Goal: Task Accomplishment & Management: Manage account settings

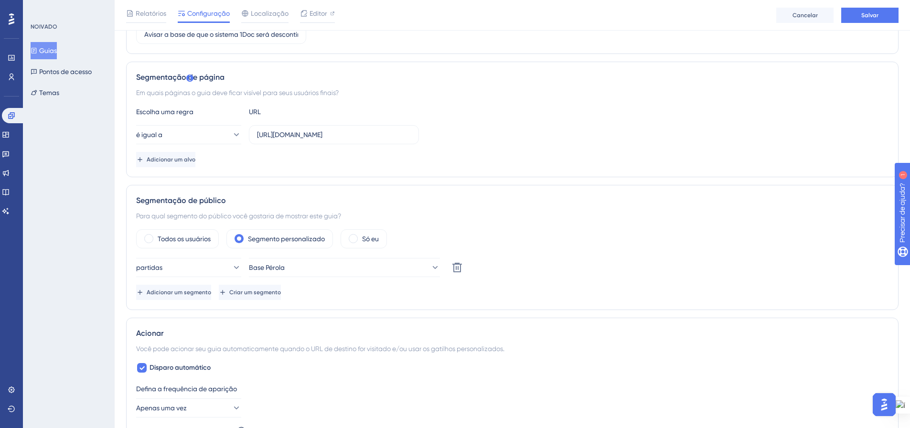
scroll to position [0, 7]
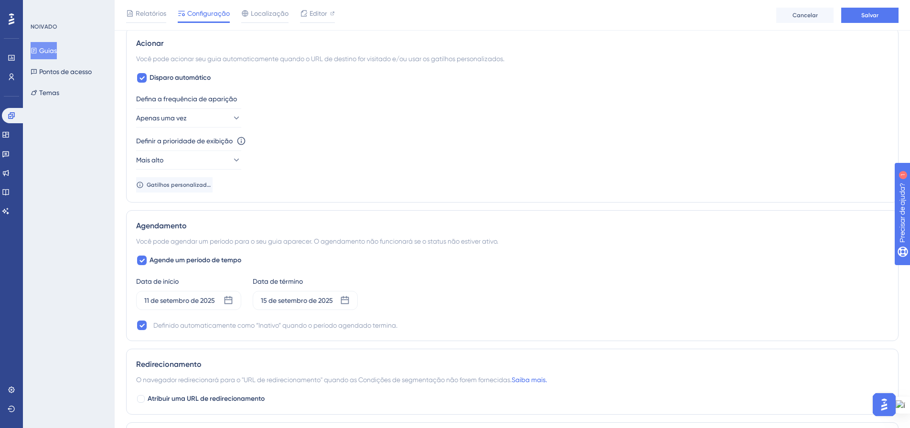
scroll to position [478, 7]
click at [224, 300] on icon at bounding box center [229, 299] width 10 height 10
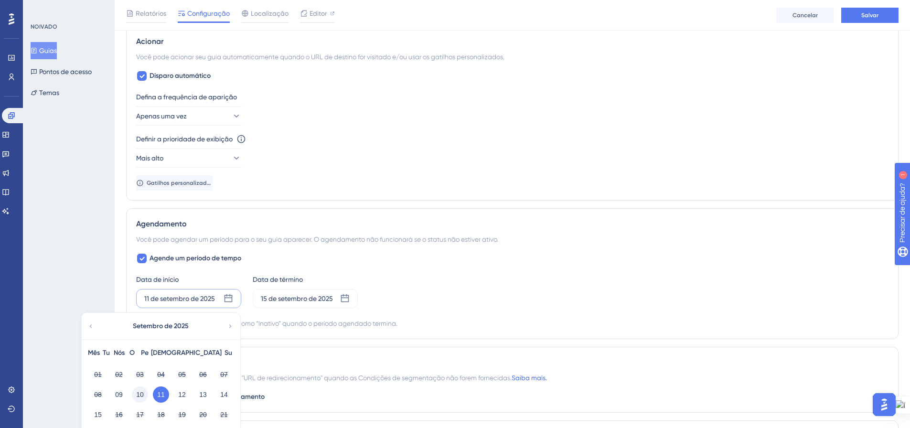
click at [136, 394] on font "10" at bounding box center [140, 395] width 8 height 8
click at [436, 293] on div "Data de início 11 de setembro de 2025 Setembro de 2025 Mês Tu Nós O Pe Sá Su 01…" at bounding box center [512, 291] width 753 height 34
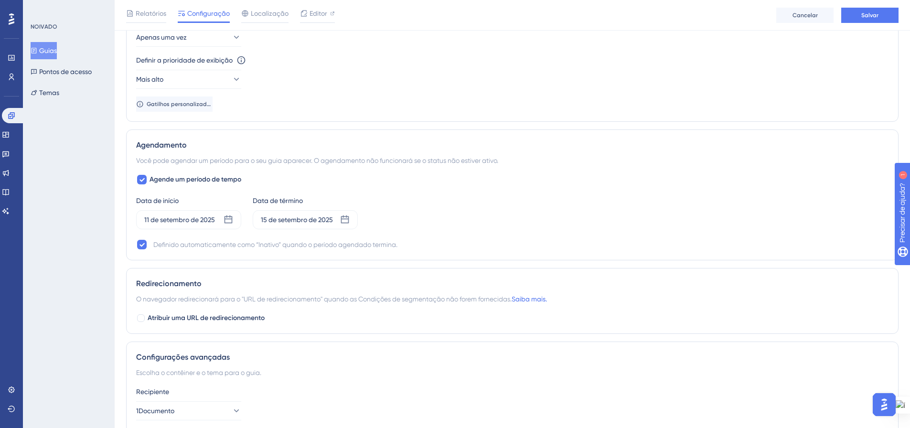
scroll to position [450, 7]
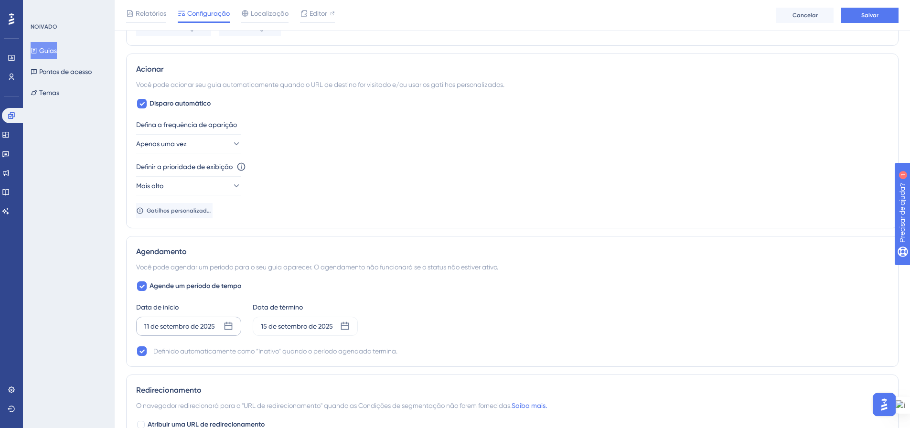
click at [224, 324] on icon at bounding box center [229, 327] width 10 height 10
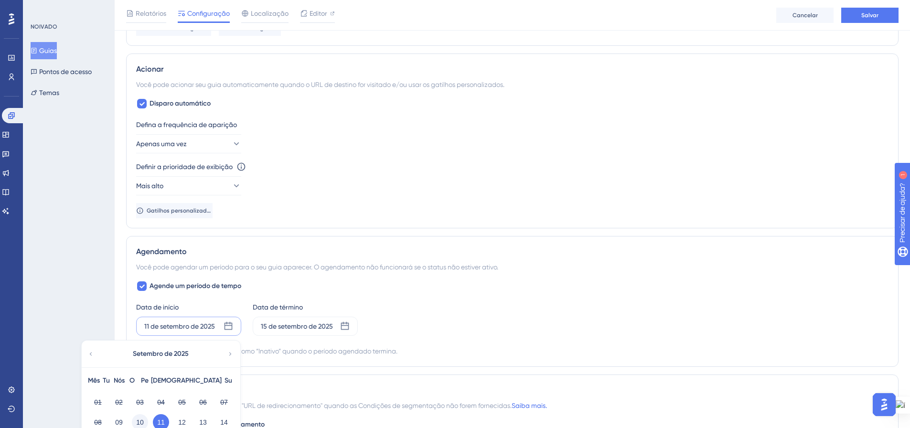
click at [136, 421] on font "10" at bounding box center [140, 423] width 8 height 8
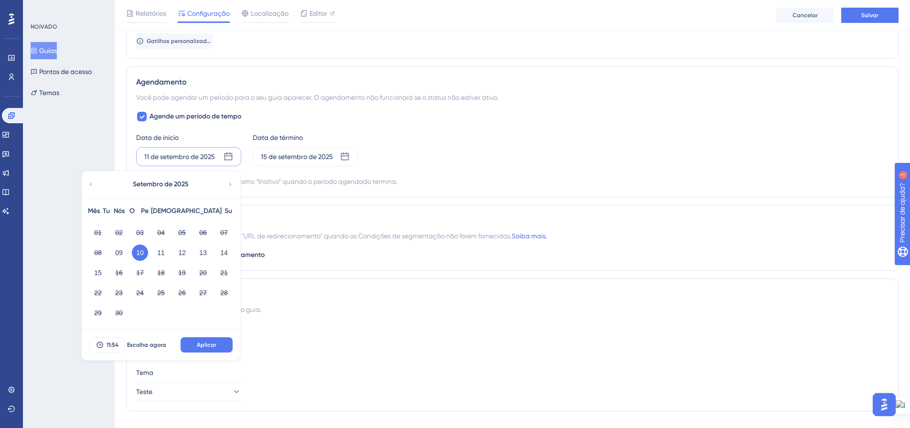
scroll to position [641, 7]
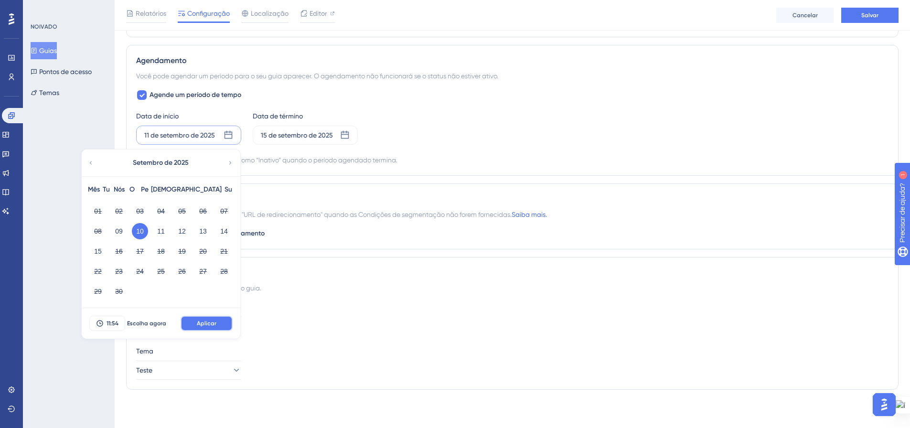
click at [200, 324] on font "Aplicar" at bounding box center [207, 323] width 20 height 7
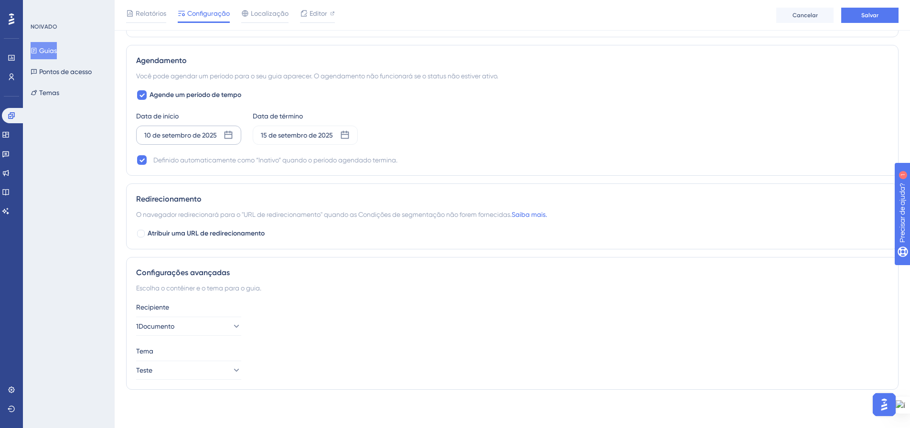
click at [439, 123] on div "Data de início 10 de setembro de 2025 Data de término 15 de setembro de 2025" at bounding box center [512, 127] width 753 height 34
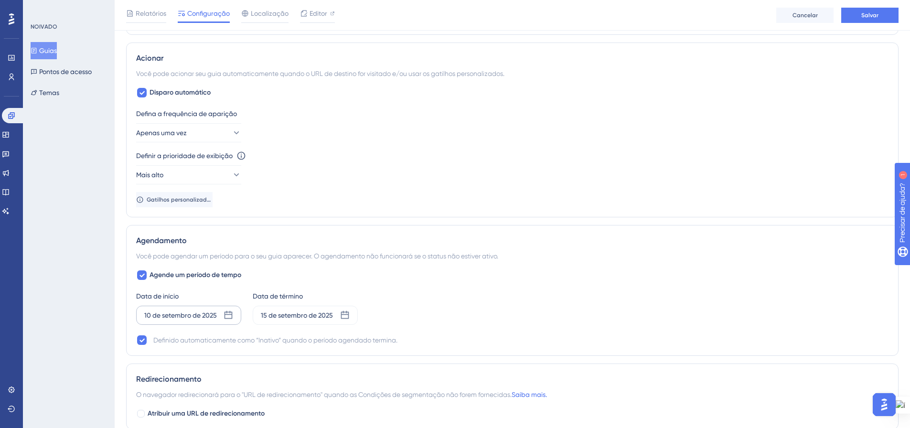
scroll to position [450, 7]
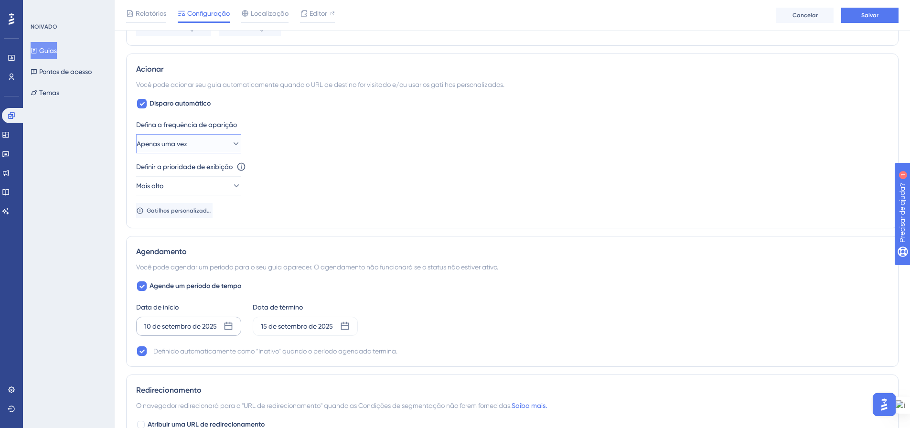
click at [231, 146] on icon at bounding box center [236, 144] width 10 height 10
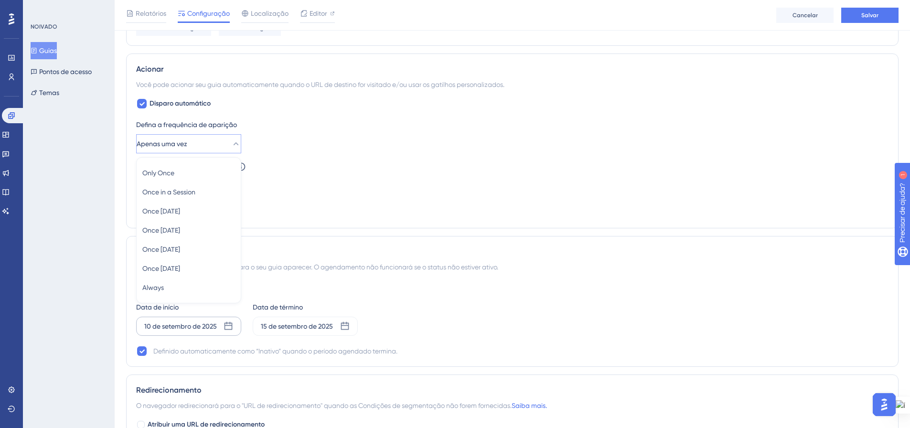
scroll to position [466, 7]
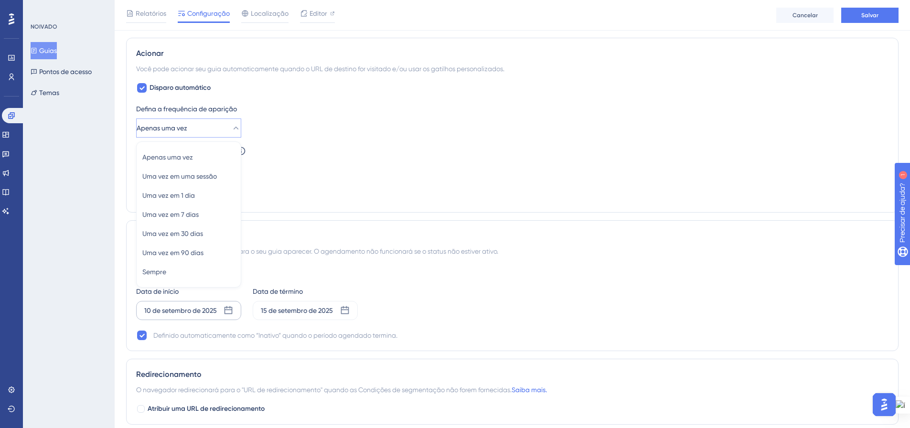
click at [423, 136] on div "Defina a frequência de aparição Apenas uma vez Apenas uma vez Apenas uma vez Um…" at bounding box center [512, 120] width 753 height 34
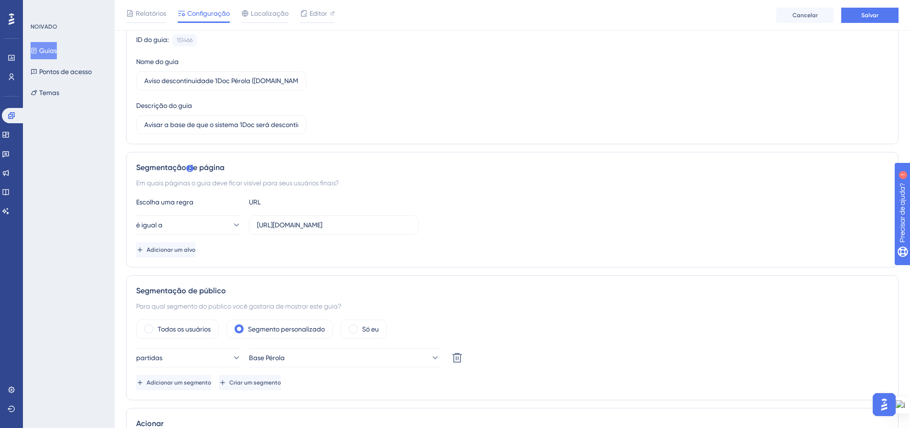
scroll to position [0, 7]
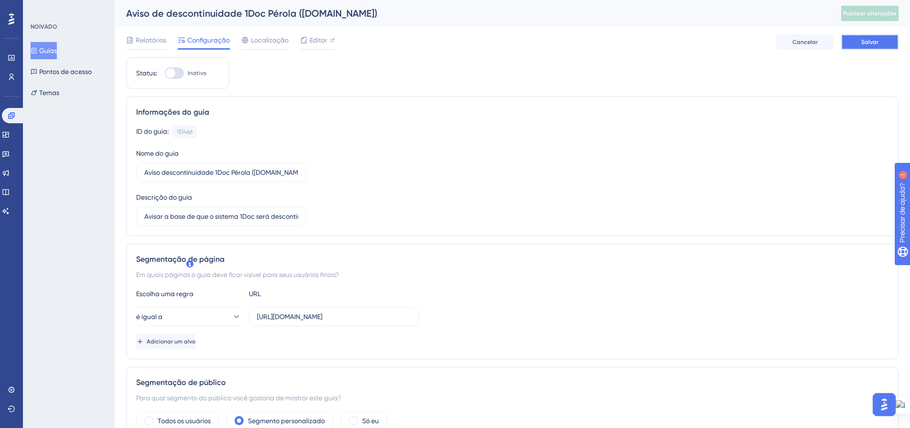
click at [862, 44] on font "Salvar" at bounding box center [870, 42] width 17 height 7
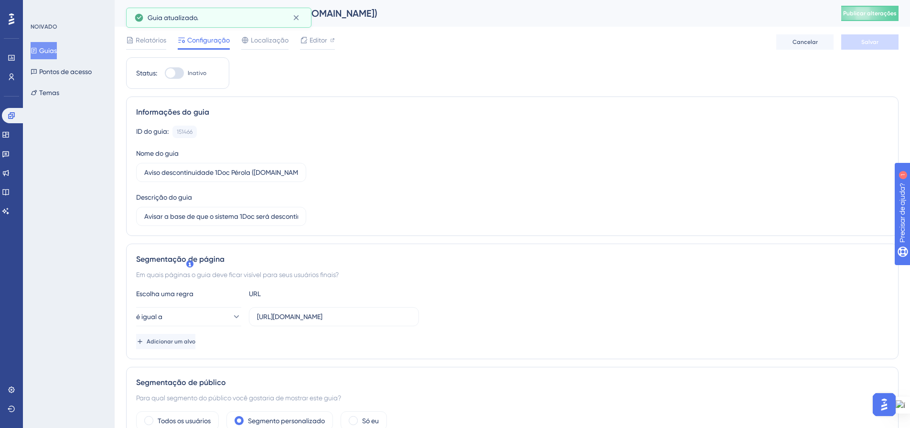
click at [51, 50] on font "Guias" at bounding box center [48, 51] width 18 height 8
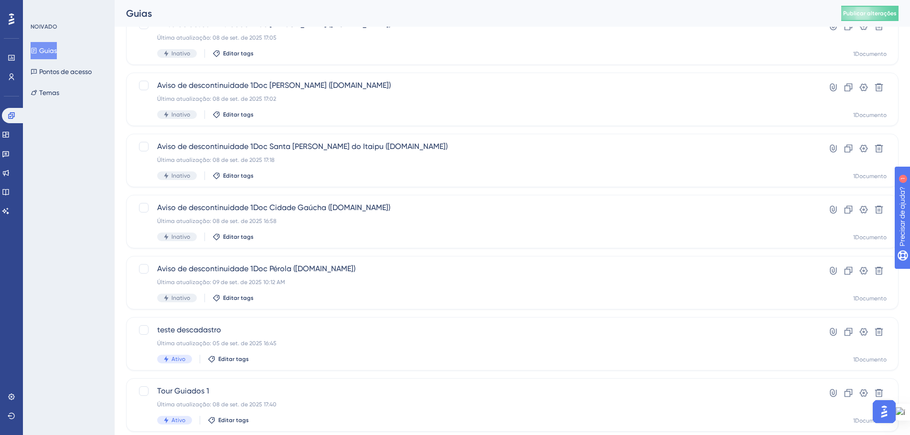
scroll to position [287, 0]
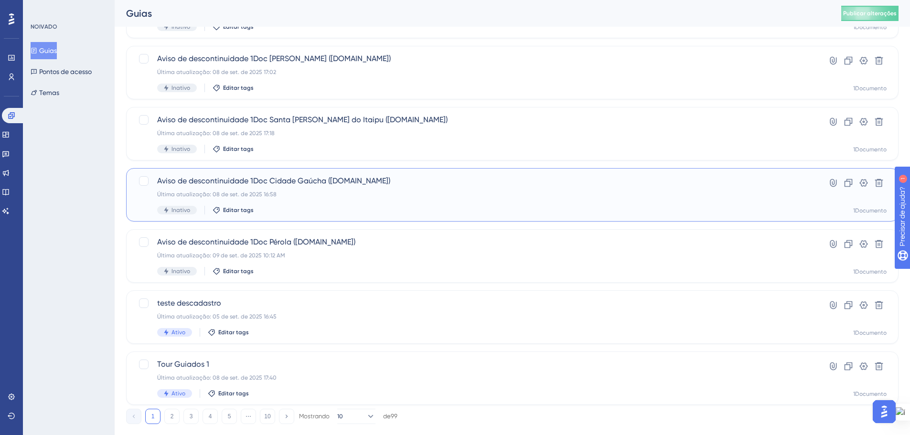
click at [310, 202] on div "Aviso de descontinuidade 1Doc Cidade Gaúcha ([DOMAIN_NAME]) Última atualização:…" at bounding box center [474, 194] width 634 height 39
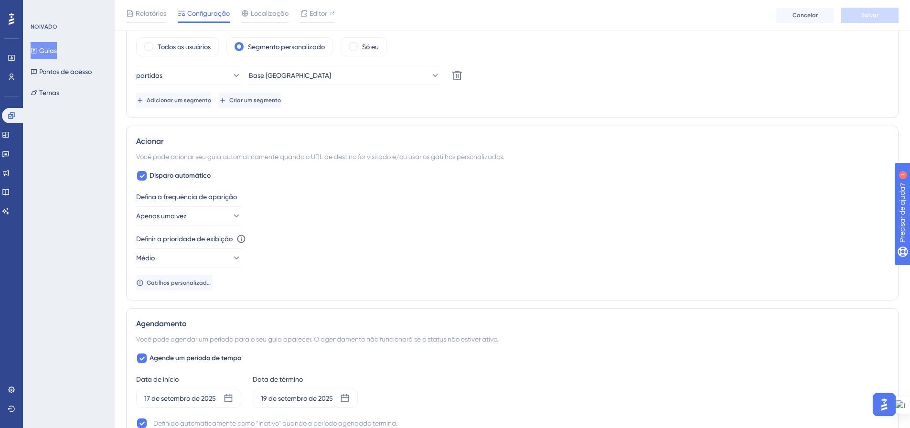
scroll to position [478, 0]
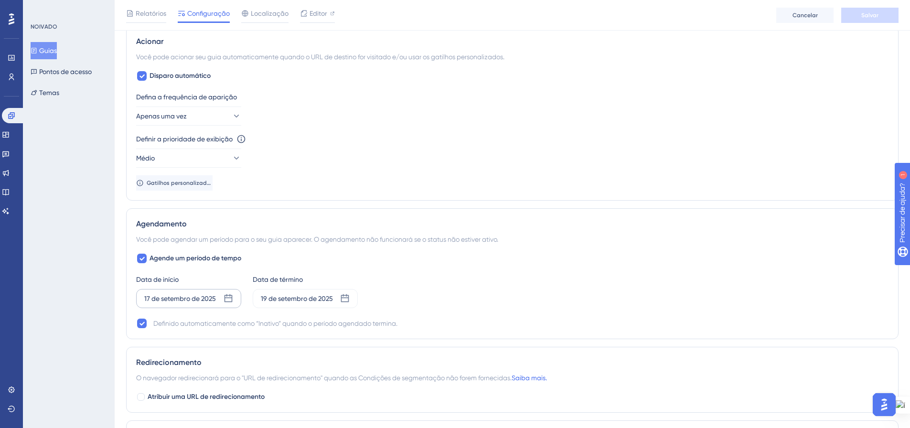
click at [224, 299] on icon at bounding box center [229, 299] width 10 height 10
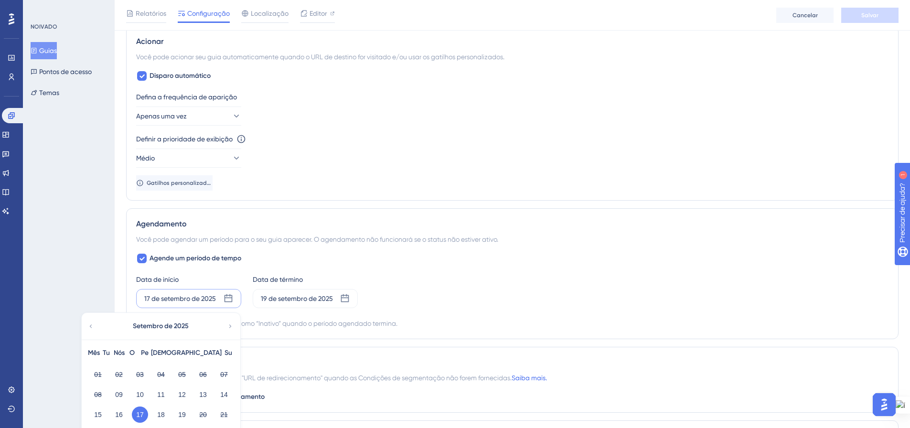
drag, startPoint x: 100, startPoint y: 413, endPoint x: 146, endPoint y: 409, distance: 46.0
click at [100, 413] on font "15" at bounding box center [98, 415] width 8 height 8
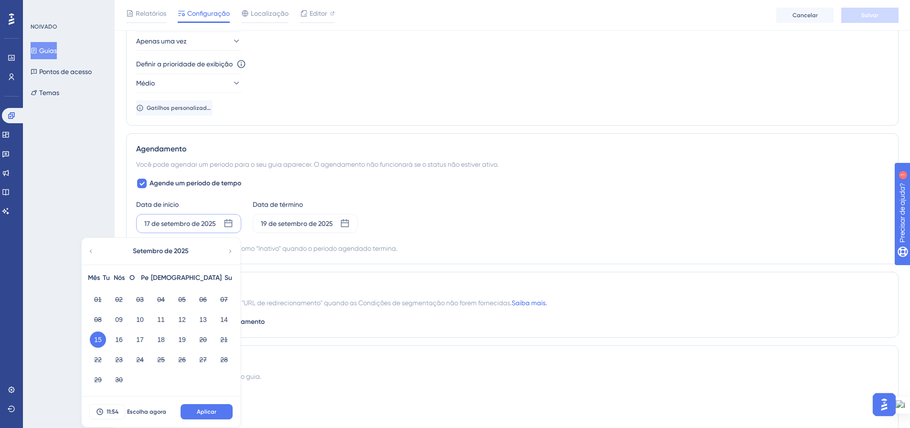
scroll to position [573, 0]
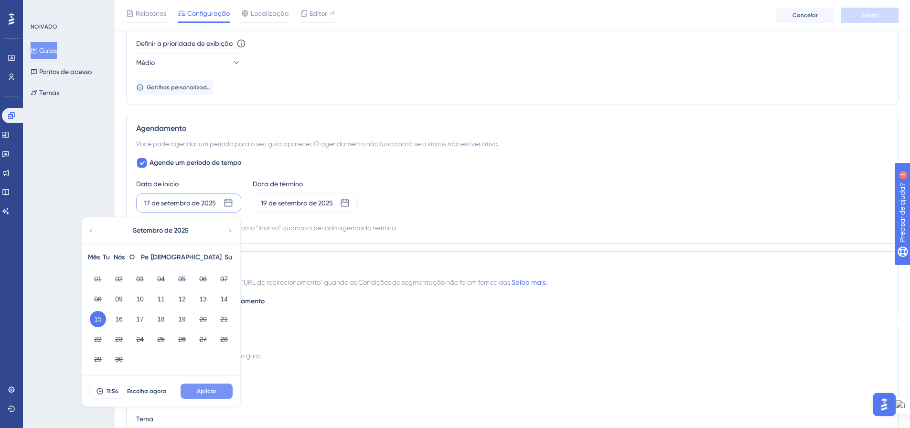
click at [207, 384] on button "Aplicar" at bounding box center [207, 391] width 52 height 15
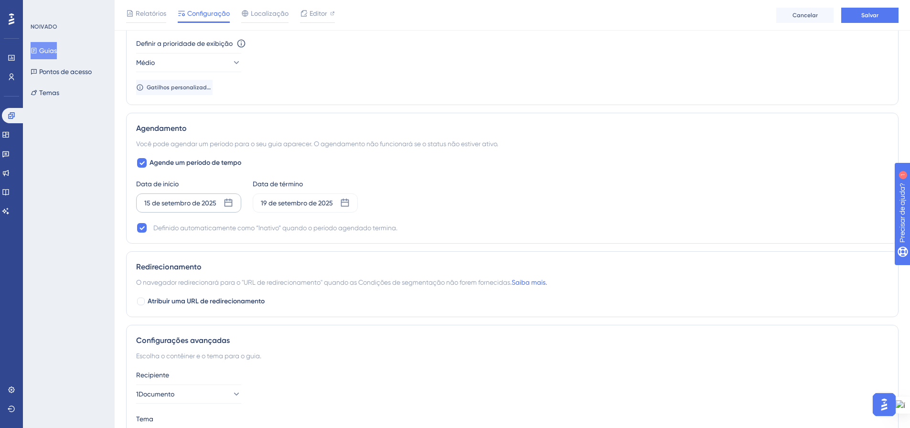
click at [472, 187] on div "Data de início 15 de setembro de 2025 Data de término 19 de setembro de 2025" at bounding box center [512, 195] width 753 height 34
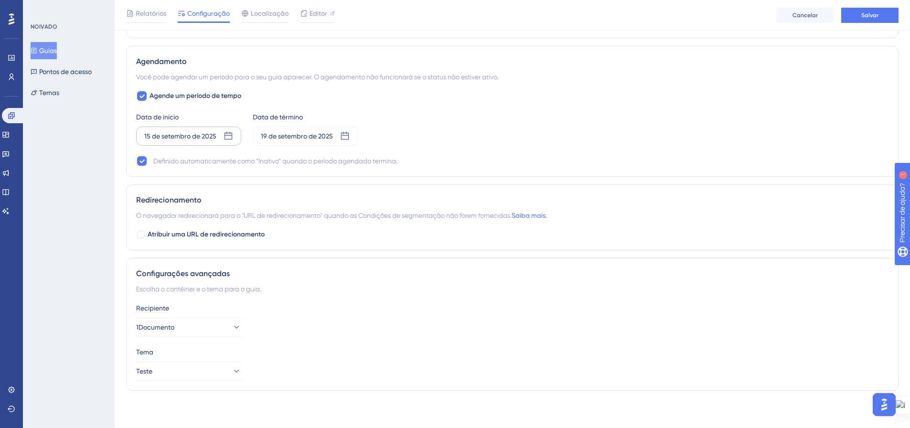
scroll to position [641, 0]
click at [342, 140] on icon at bounding box center [345, 135] width 10 height 10
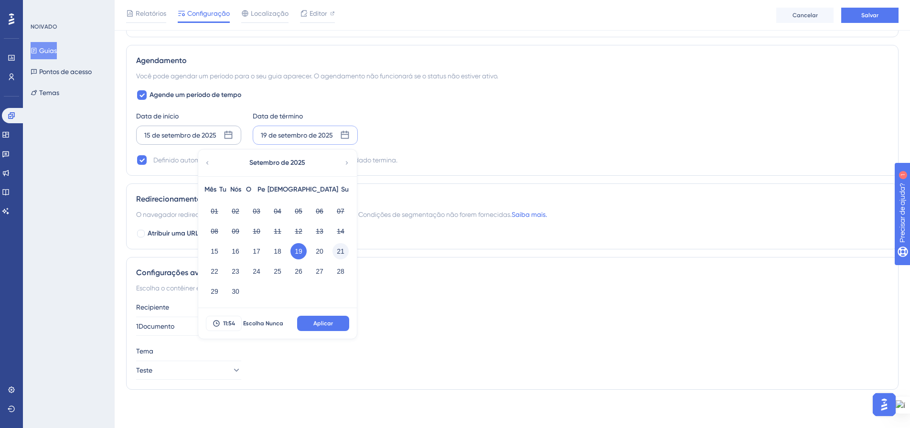
click at [339, 253] on font "21" at bounding box center [341, 252] width 8 height 8
click at [340, 324] on button "Aplicar" at bounding box center [323, 323] width 52 height 15
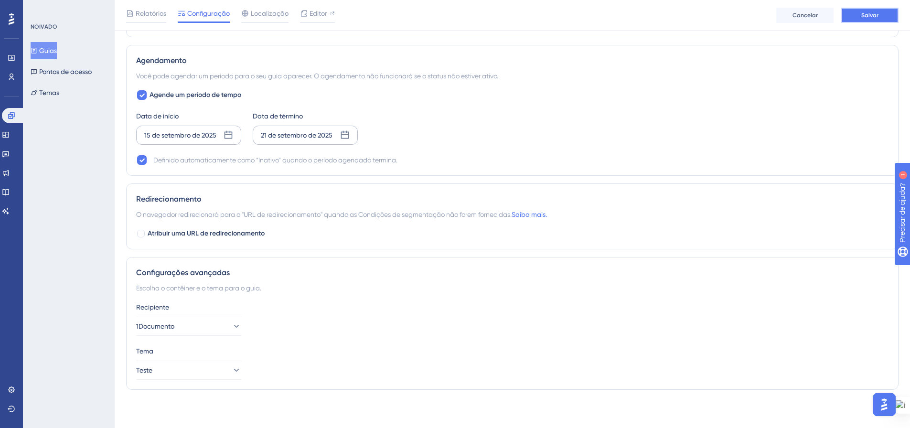
click at [883, 10] on button "Salvar" at bounding box center [869, 15] width 57 height 15
click at [55, 53] on font "Guias" at bounding box center [48, 51] width 18 height 8
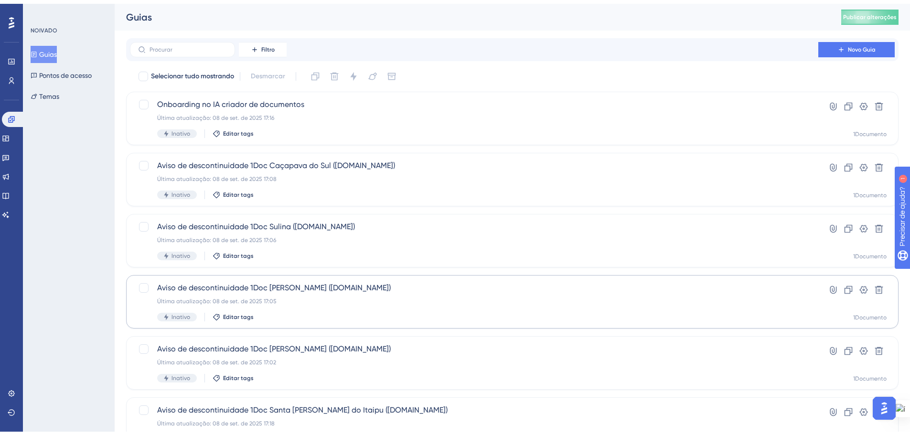
scroll to position [48, 0]
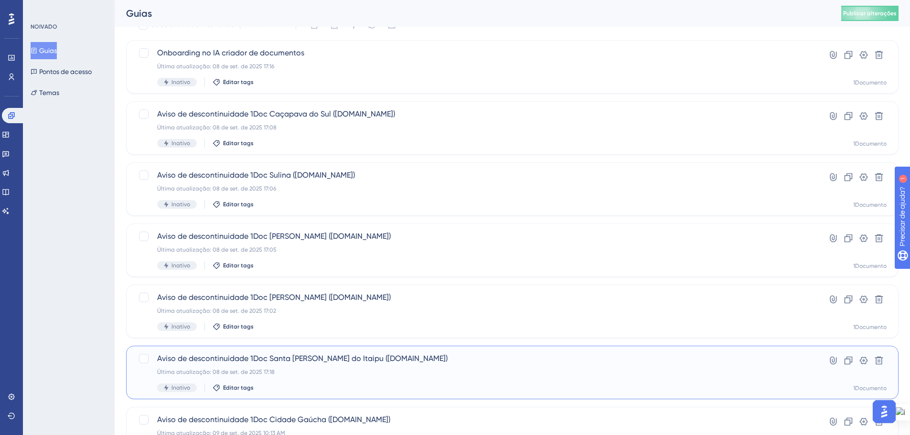
click at [330, 352] on div "Aviso de descontinuidade 1Doc Santa [PERSON_NAME] do Itaipu ([DOMAIN_NAME]) Últ…" at bounding box center [512, 373] width 773 height 54
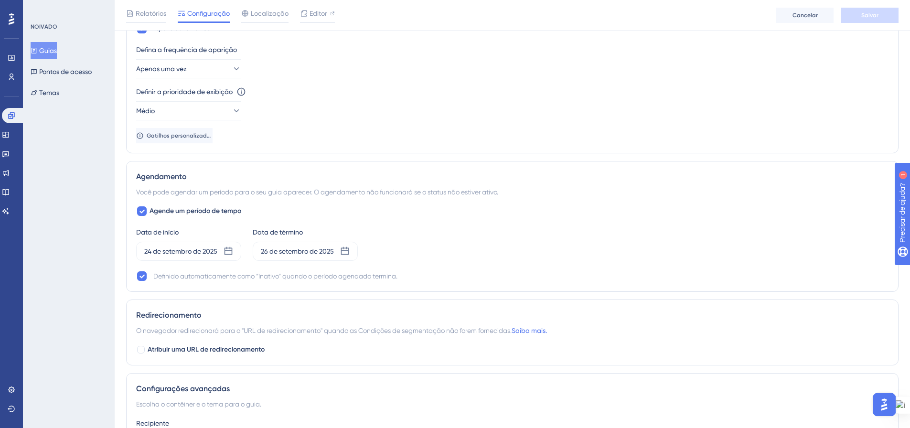
scroll to position [526, 0]
click at [346, 251] on icon at bounding box center [345, 251] width 10 height 10
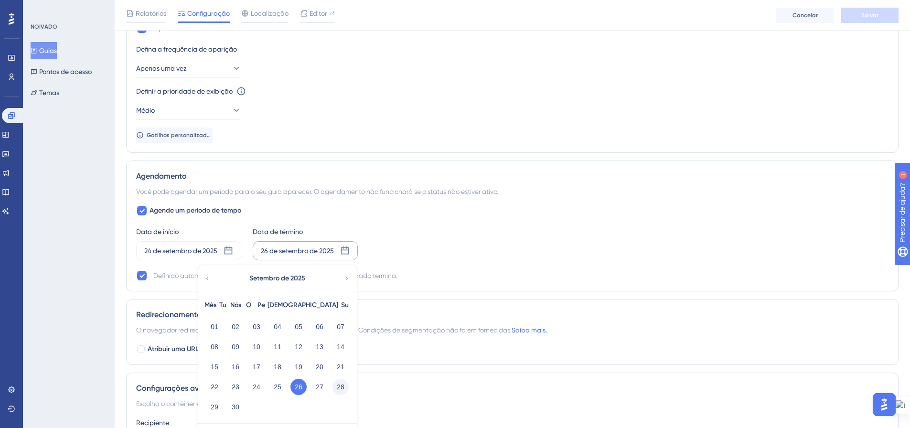
click at [337, 388] on font "28" at bounding box center [341, 387] width 8 height 8
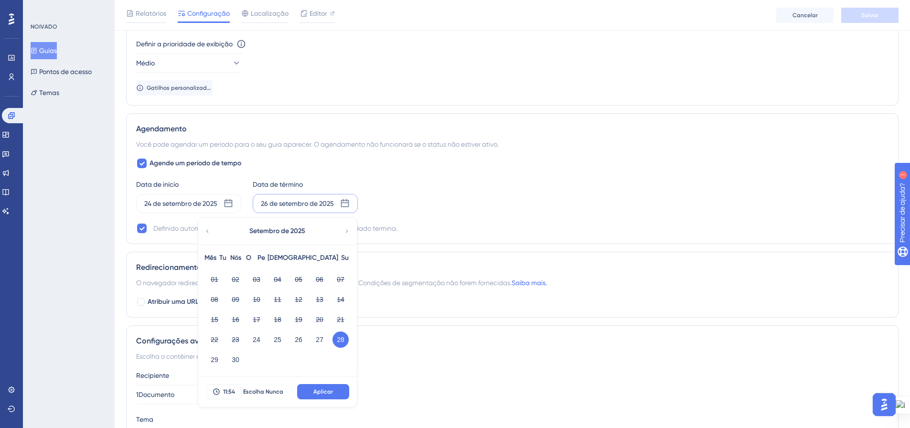
scroll to position [573, 0]
click at [334, 390] on button "Aplicar" at bounding box center [323, 391] width 52 height 15
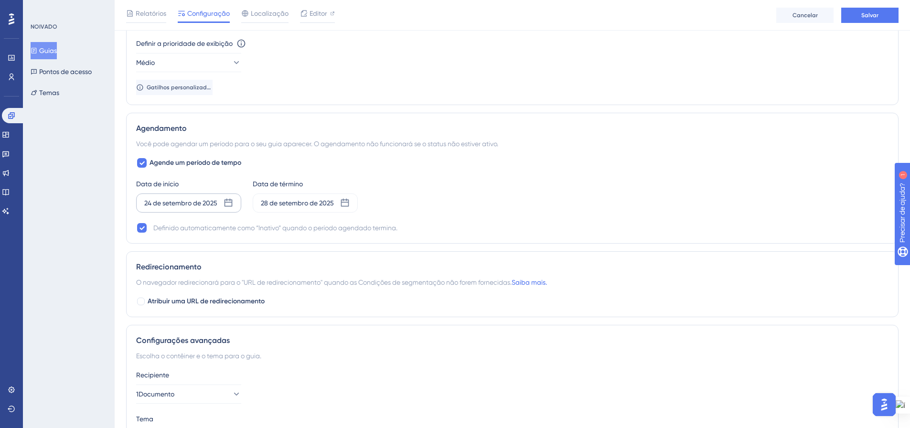
click at [231, 202] on icon at bounding box center [229, 203] width 10 height 10
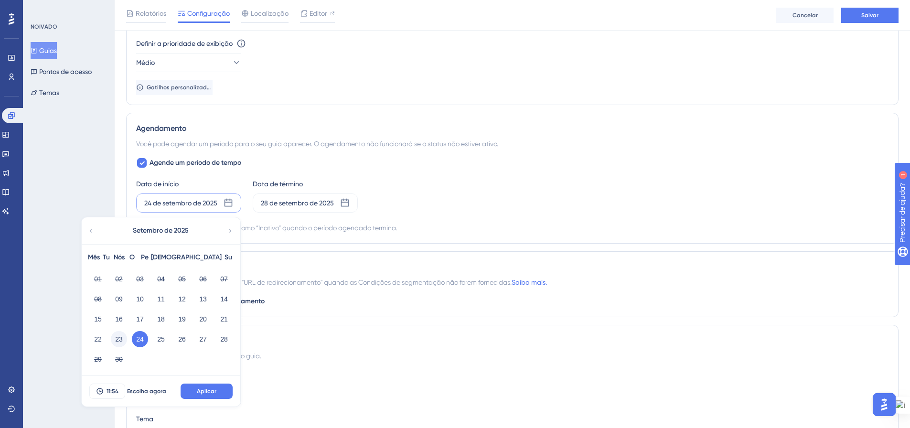
click at [112, 340] on button "23" at bounding box center [119, 339] width 16 height 16
click at [100, 340] on font "22" at bounding box center [98, 339] width 8 height 8
click at [209, 386] on button "Aplicar" at bounding box center [207, 391] width 52 height 15
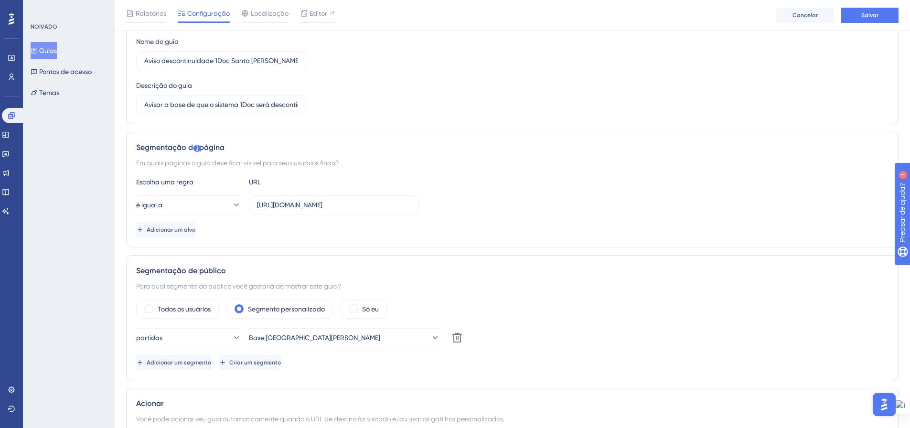
scroll to position [0, 0]
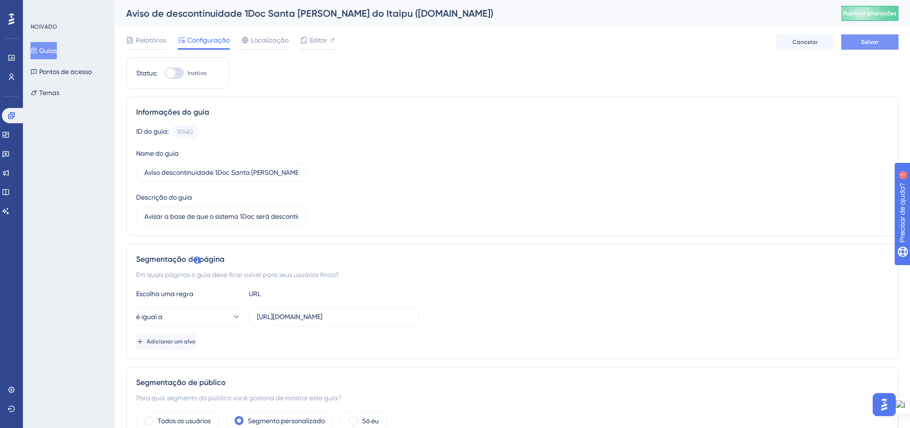
click at [869, 42] on font "Salvar" at bounding box center [870, 42] width 17 height 7
click at [57, 51] on font "Guias" at bounding box center [48, 51] width 18 height 8
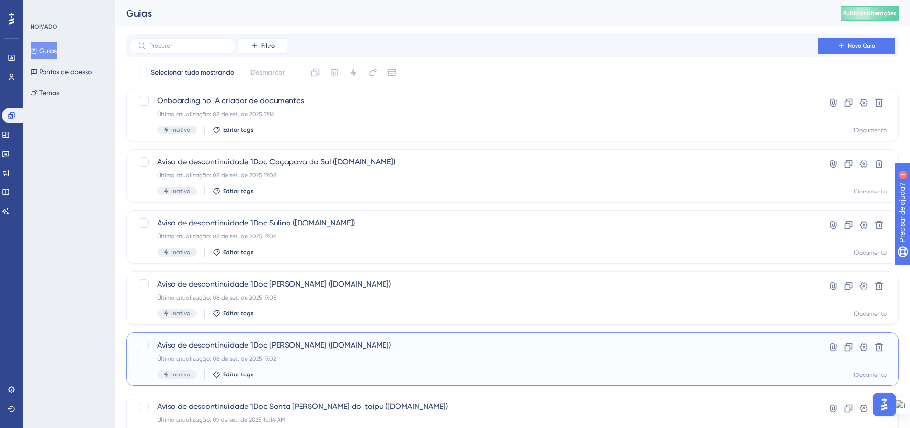
click at [239, 351] on div "Aviso de descontinuidade 1Doc [PERSON_NAME] ([DOMAIN_NAME]) Última atualização:…" at bounding box center [474, 359] width 634 height 39
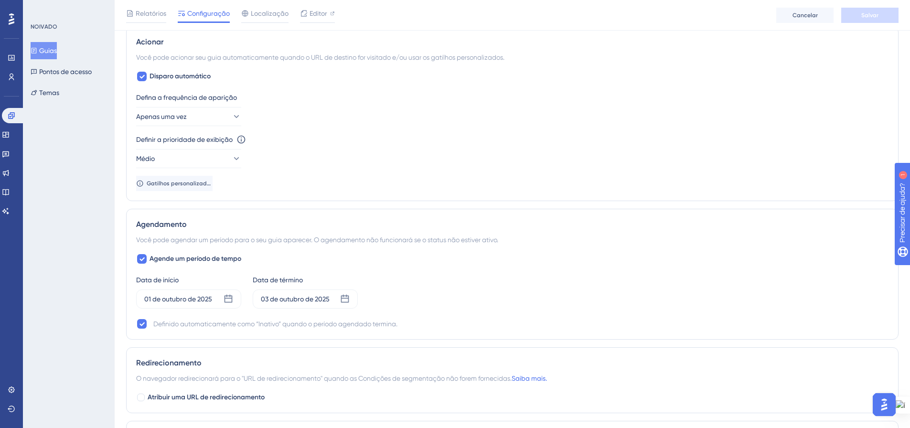
scroll to position [478, 0]
click at [229, 300] on icon at bounding box center [229, 299] width 10 height 10
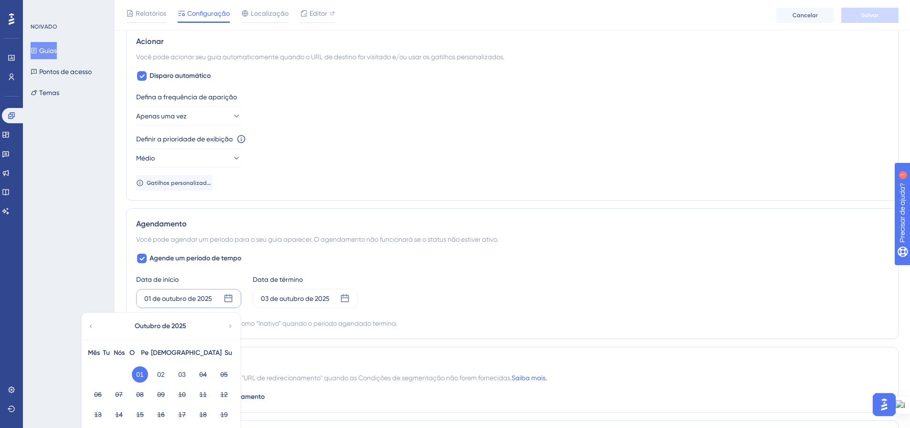
click at [91, 332] on div "Outubro de 2025" at bounding box center [161, 326] width 158 height 27
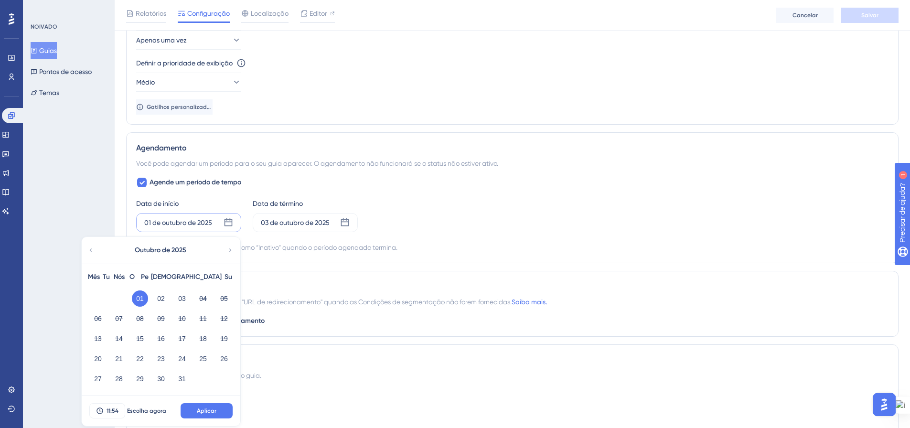
scroll to position [573, 0]
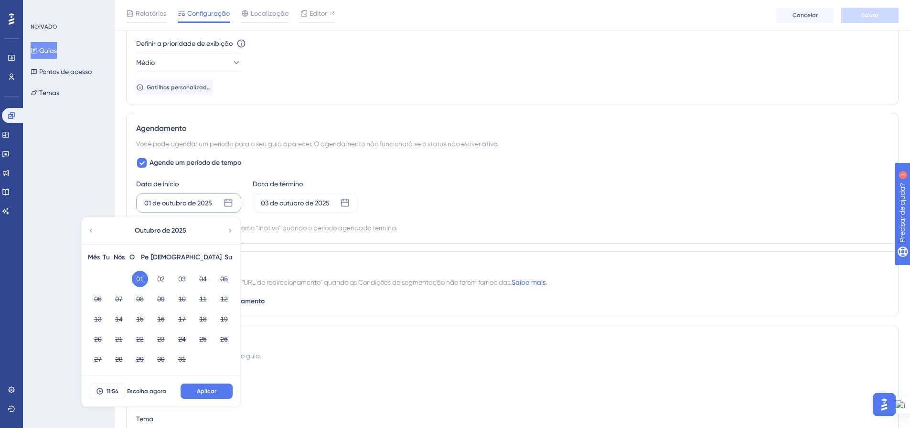
click at [91, 232] on icon at bounding box center [91, 230] width 2 height 3
click at [103, 358] on button "29" at bounding box center [98, 359] width 16 height 16
click at [205, 391] on font "Aplicar" at bounding box center [207, 391] width 20 height 7
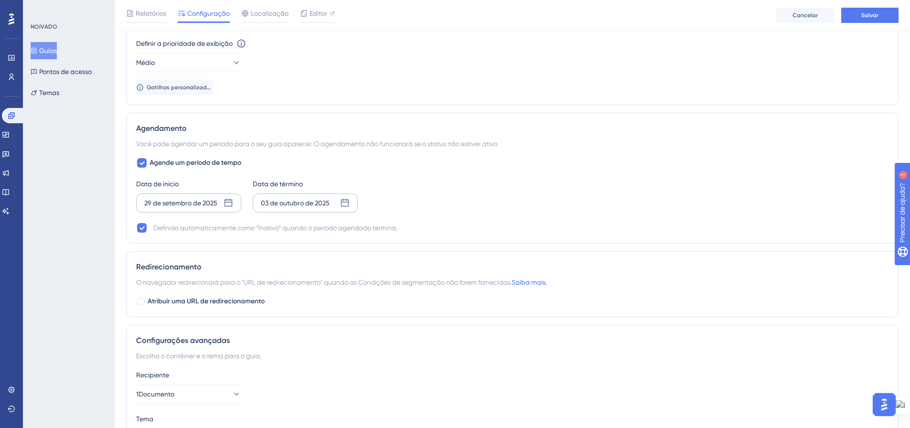
click at [348, 204] on icon at bounding box center [345, 203] width 10 height 10
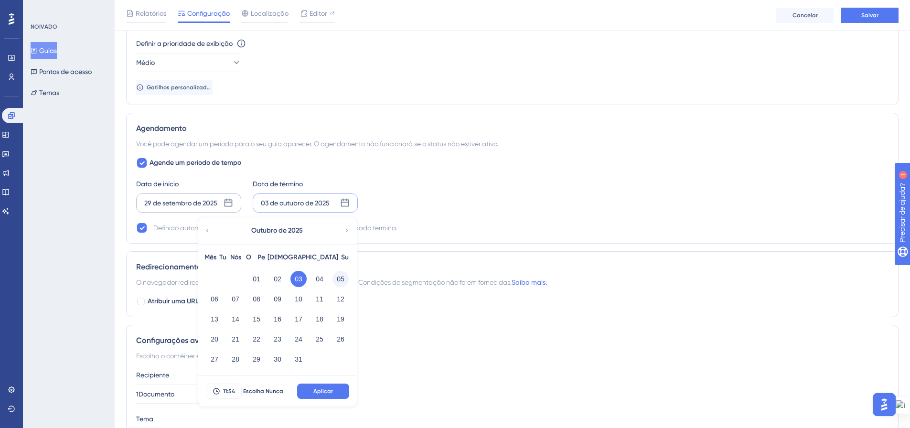
click at [340, 283] on font "05" at bounding box center [341, 278] width 8 height 11
click at [322, 386] on button "Aplicar" at bounding box center [323, 391] width 52 height 15
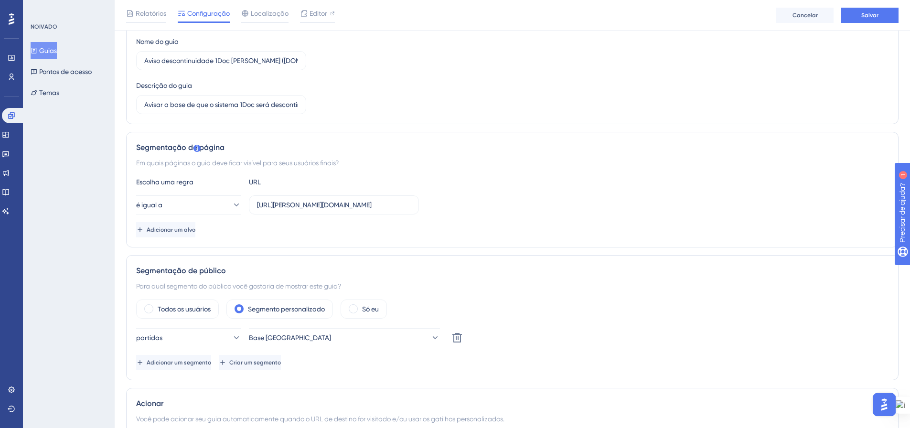
scroll to position [0, 0]
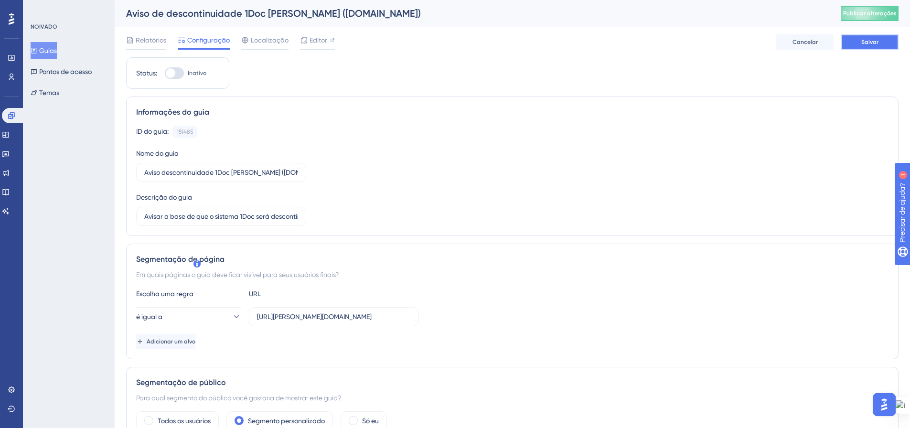
click at [873, 43] on font "Salvar" at bounding box center [870, 42] width 17 height 7
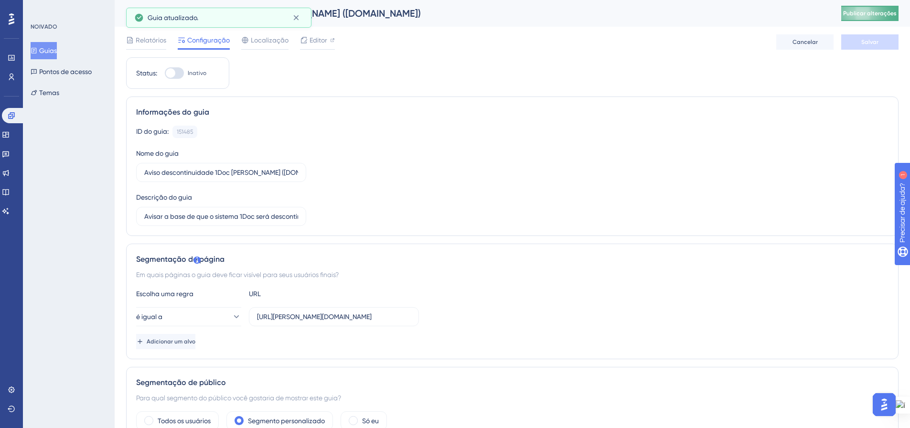
click at [878, 17] on button "Publicar alterações" at bounding box center [869, 13] width 57 height 15
click at [51, 45] on font "Guias" at bounding box center [48, 50] width 18 height 11
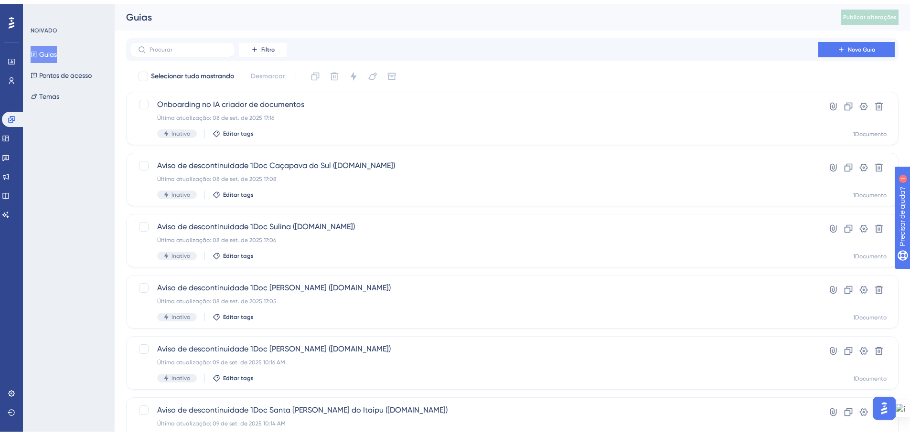
scroll to position [48, 0]
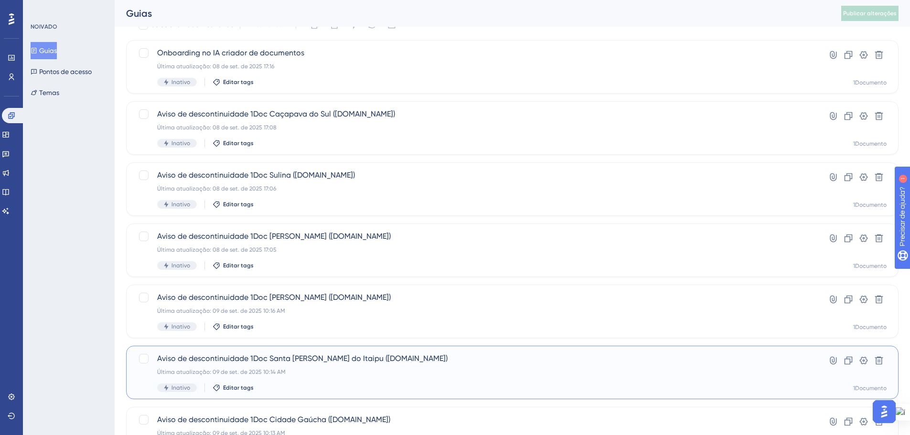
click at [312, 369] on div "Última atualização: 09 de set. de 2025 10:14 AM" at bounding box center [474, 372] width 634 height 8
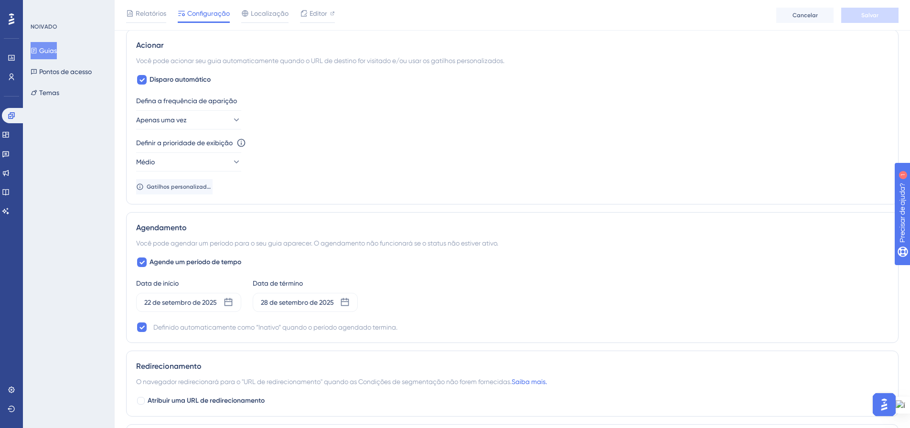
scroll to position [478, 0]
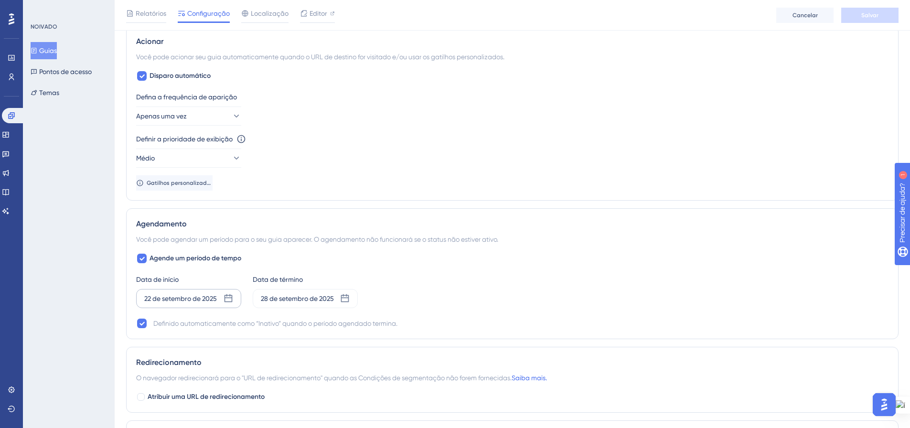
click at [229, 298] on icon at bounding box center [229, 298] width 8 height 8
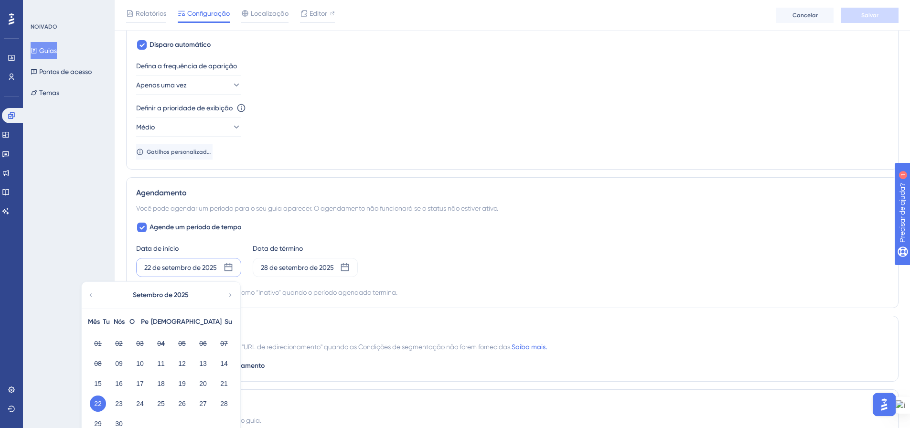
scroll to position [526, 0]
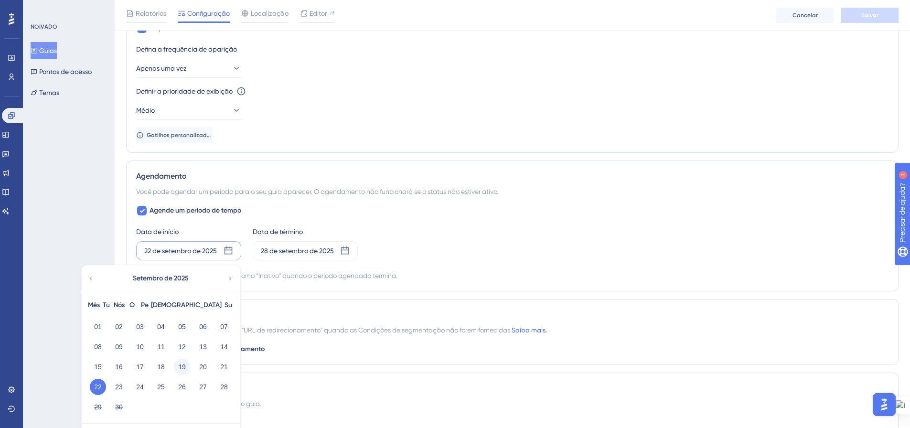
click at [183, 366] on font "19" at bounding box center [182, 367] width 8 height 8
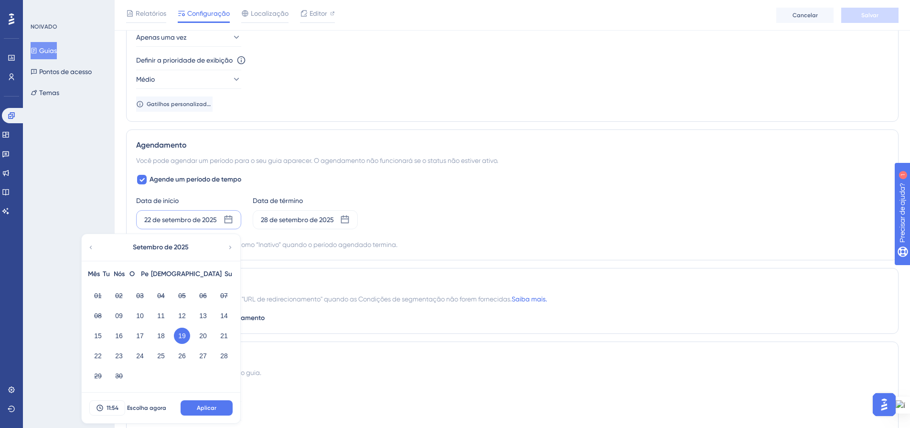
scroll to position [573, 0]
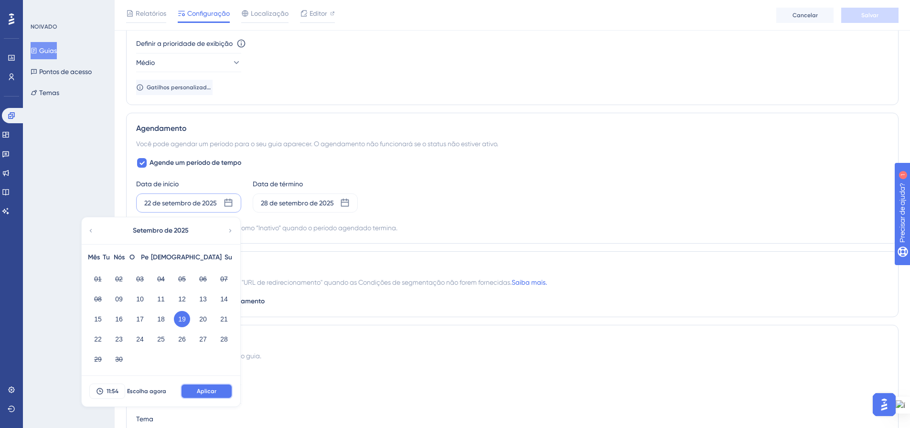
click at [216, 388] on font "Aplicar" at bounding box center [207, 391] width 20 height 7
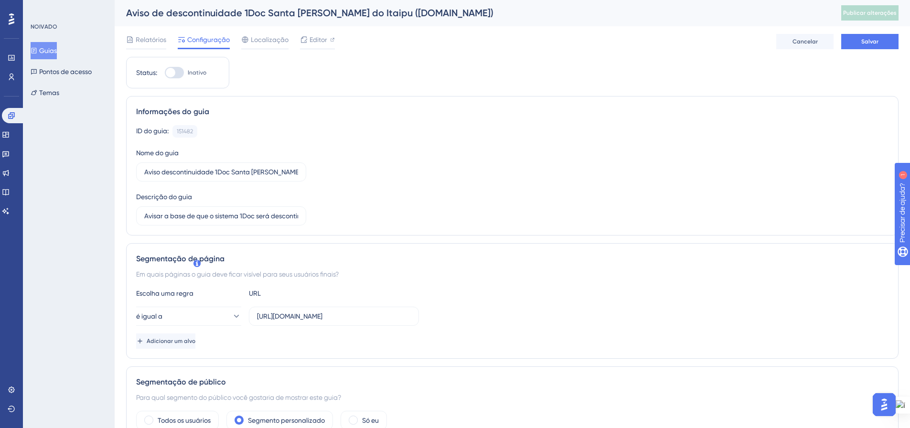
scroll to position [0, 0]
click at [868, 44] on font "Salvar" at bounding box center [870, 42] width 17 height 7
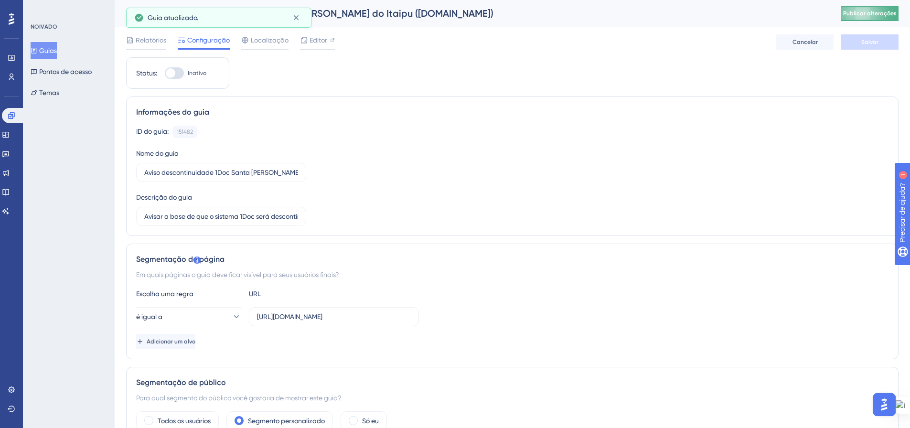
click at [865, 14] on font "Publicar alterações" at bounding box center [870, 13] width 54 height 7
click at [37, 49] on icon at bounding box center [34, 51] width 5 height 6
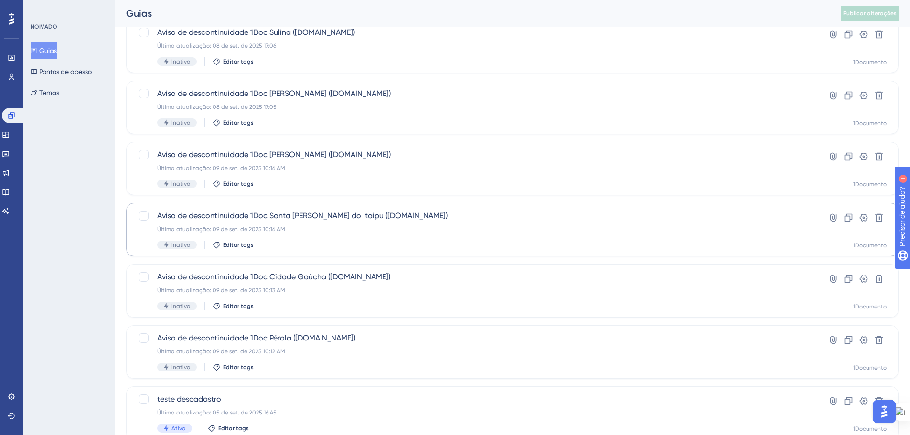
scroll to position [191, 0]
click at [333, 289] on div "Última atualização: 09 de set. de 2025 10:13 AM" at bounding box center [474, 290] width 634 height 8
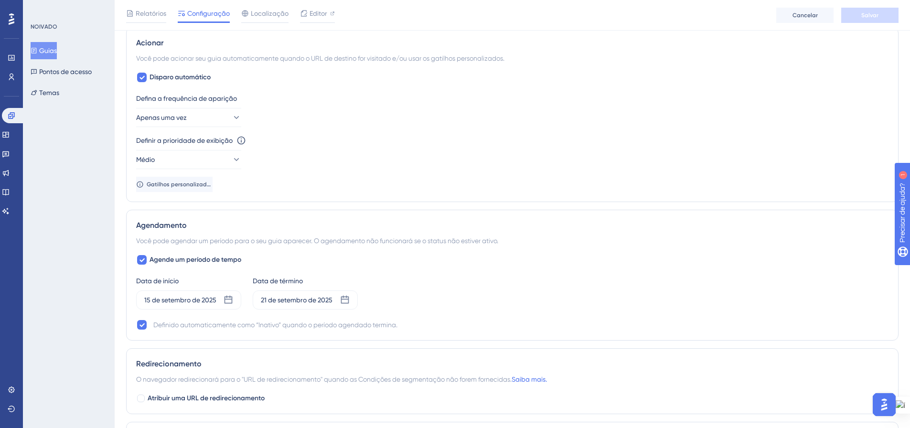
scroll to position [478, 0]
click at [224, 298] on icon at bounding box center [229, 299] width 10 height 10
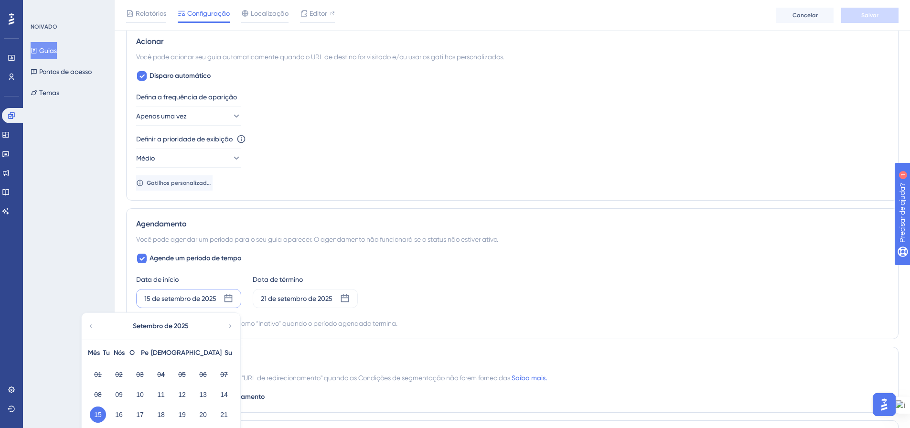
scroll to position [526, 0]
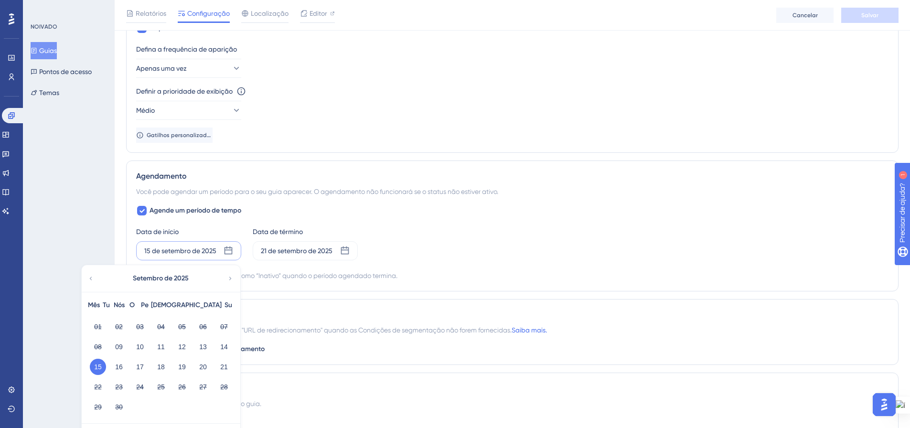
click at [449, 249] on div "Data de início 15 de setembro de 2025 Setembro de 2025 Mês Tu Nós O Pe Sá Su 01…" at bounding box center [512, 243] width 753 height 34
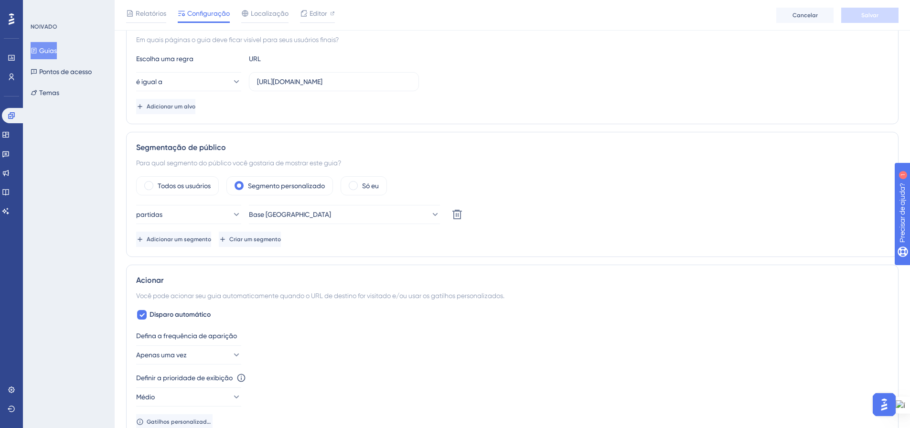
scroll to position [0, 0]
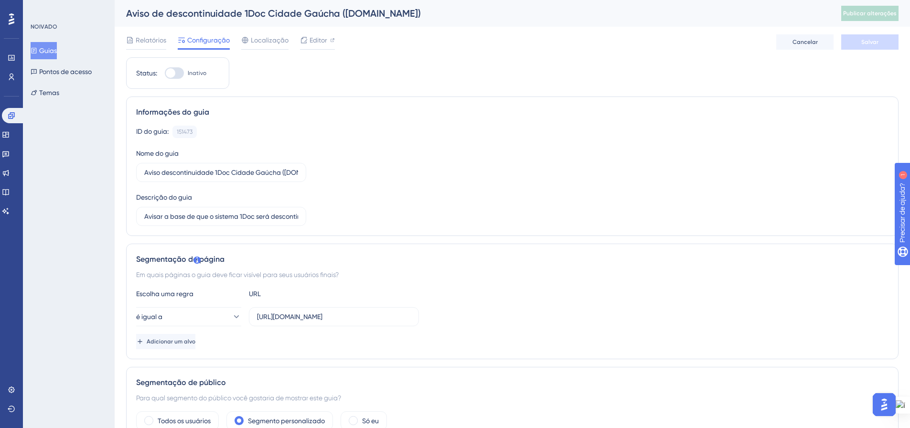
click at [46, 46] on font "Guias" at bounding box center [48, 50] width 18 height 11
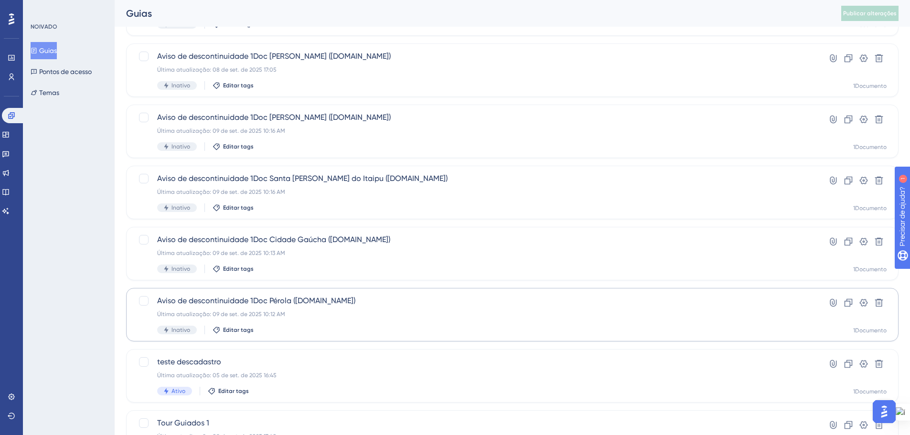
scroll to position [239, 0]
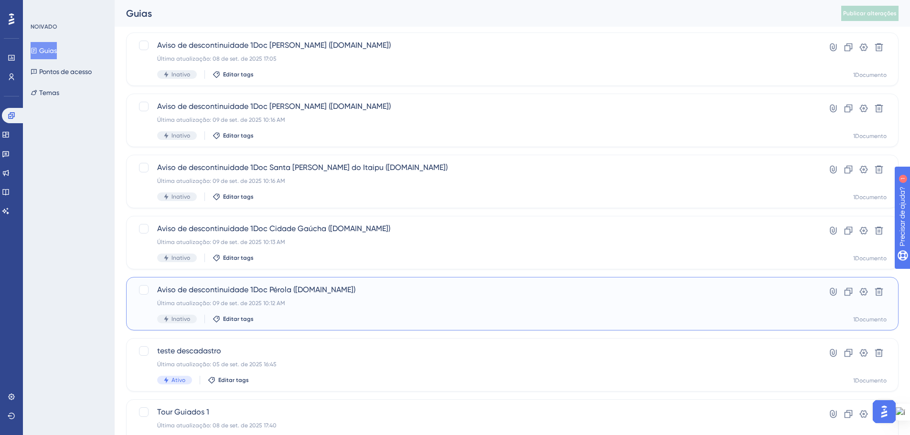
click at [320, 314] on div "Aviso de descontinuidade 1Doc Pérola ([DOMAIN_NAME]) Última atualização: 09 de …" at bounding box center [474, 303] width 634 height 39
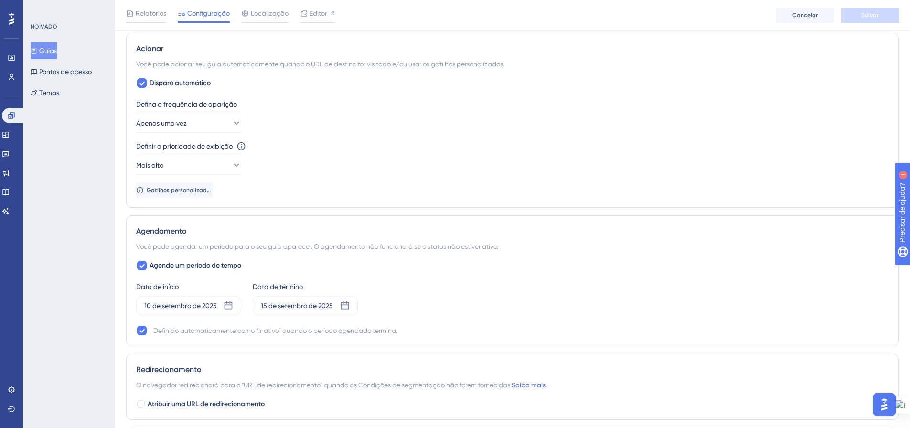
scroll to position [478, 0]
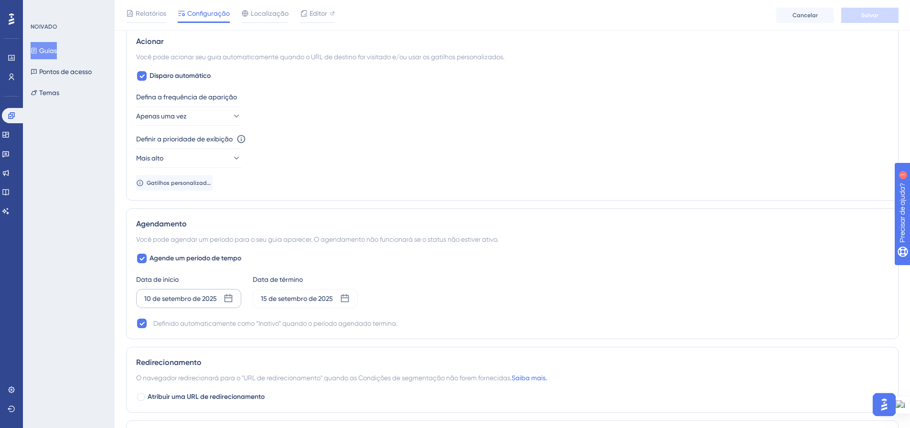
click at [228, 300] on icon at bounding box center [229, 299] width 10 height 10
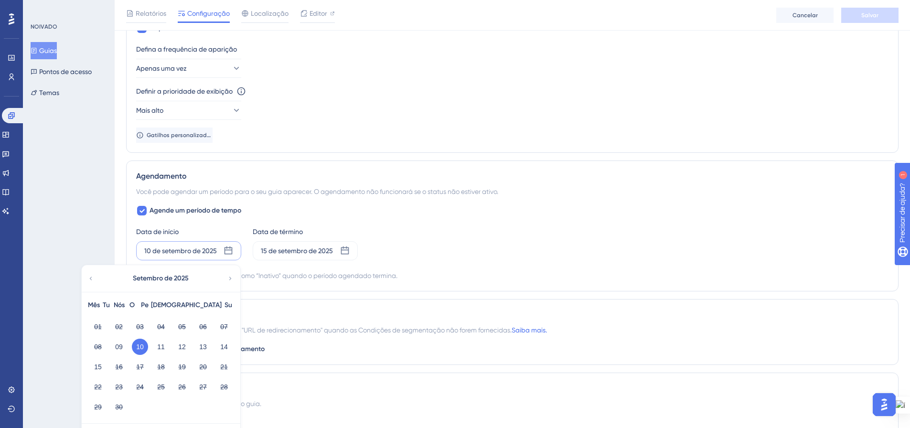
scroll to position [573, 0]
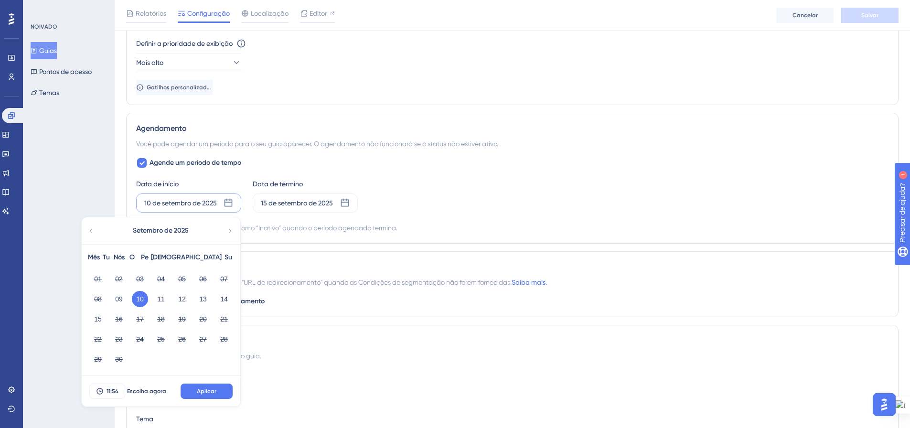
click at [508, 208] on div "Data de início 10 de setembro de 2025 Setembro de 2025 Mês Tu Nós O Pe Sá Su 01…" at bounding box center [512, 195] width 753 height 34
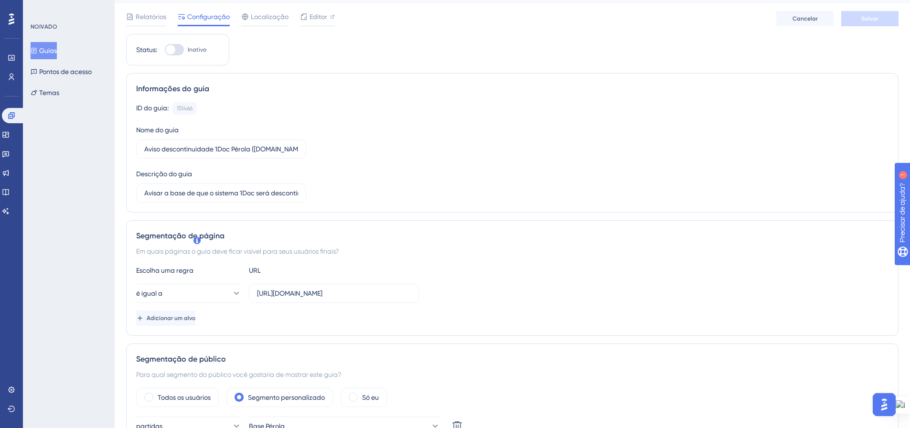
scroll to position [0, 0]
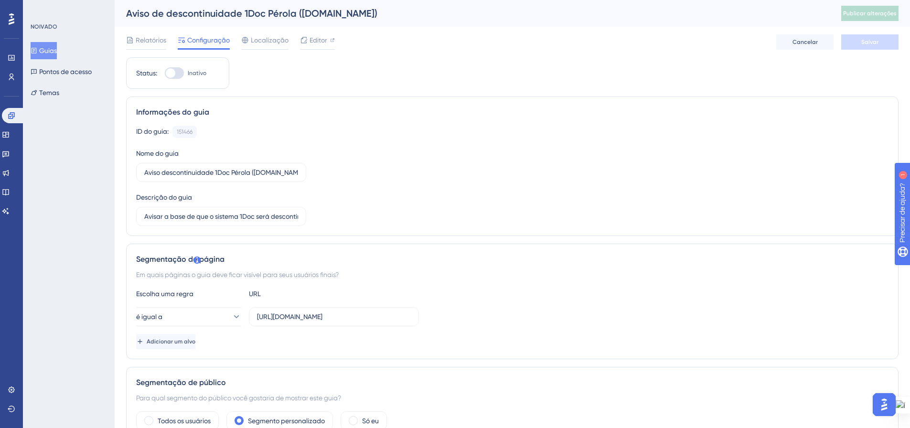
click at [44, 48] on button "Guias" at bounding box center [44, 50] width 26 height 17
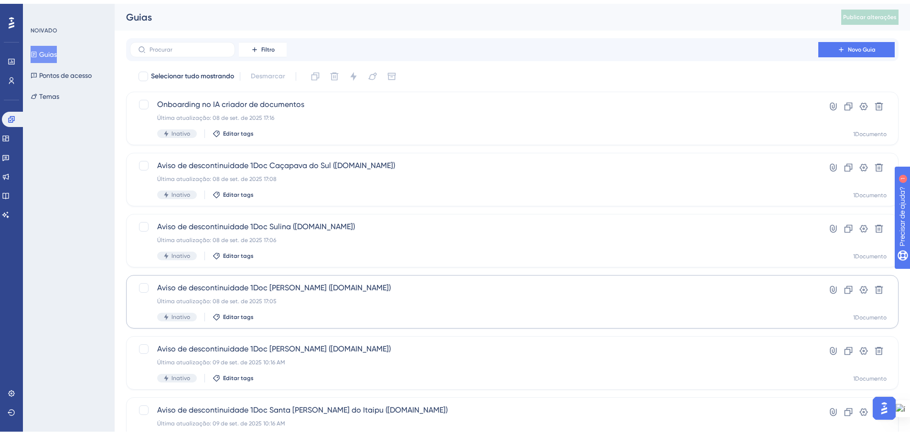
scroll to position [48, 0]
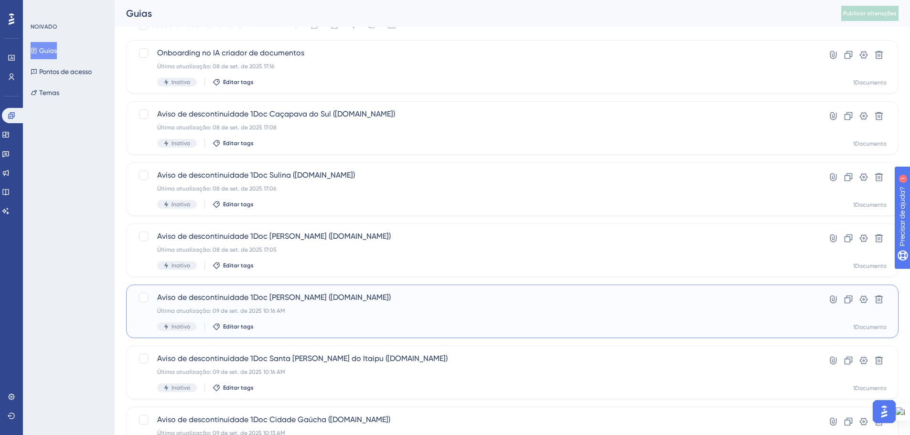
click at [302, 308] on div "Última atualização: 09 de set. de 2025 10:16 AM" at bounding box center [474, 311] width 634 height 8
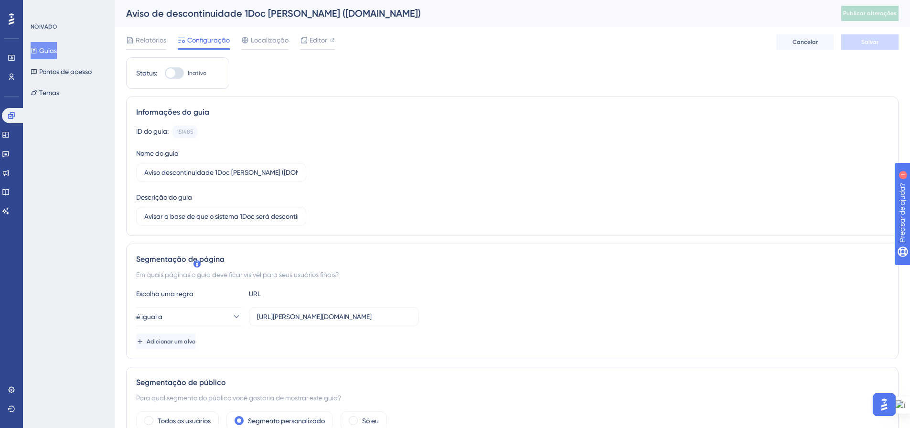
click at [47, 51] on font "Guias" at bounding box center [48, 51] width 18 height 8
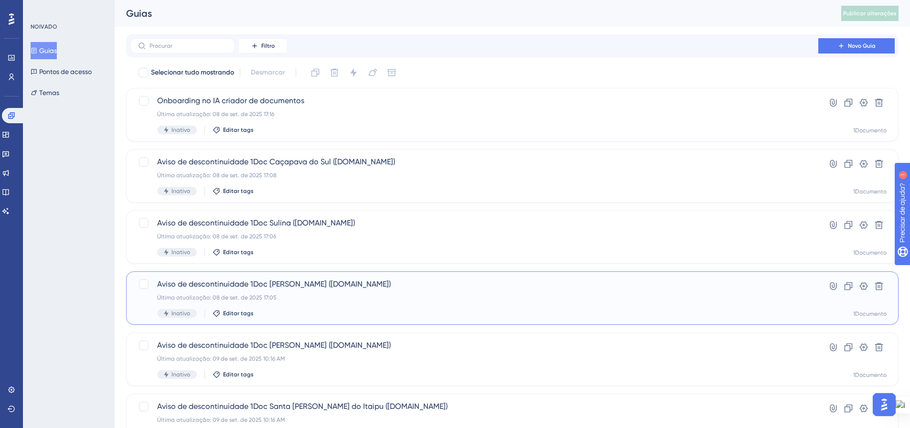
click at [310, 296] on div "Última atualização: 08 de set. de 2025 17:05" at bounding box center [474, 298] width 634 height 8
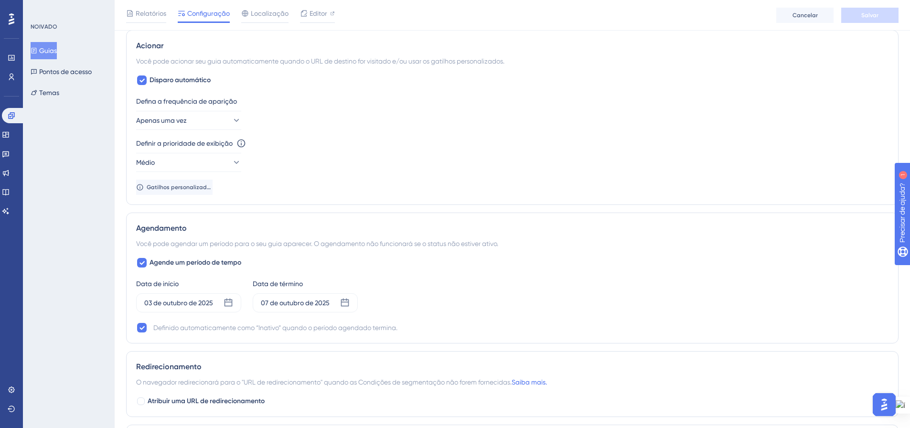
scroll to position [478, 0]
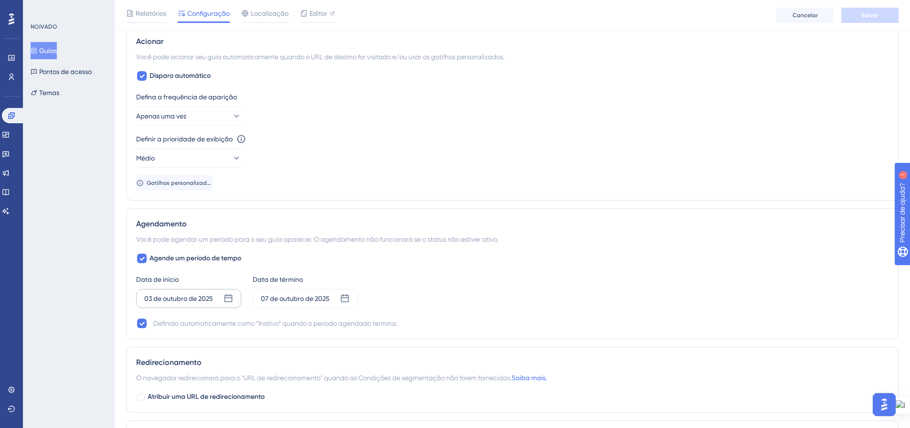
click at [227, 302] on icon at bounding box center [229, 298] width 8 height 8
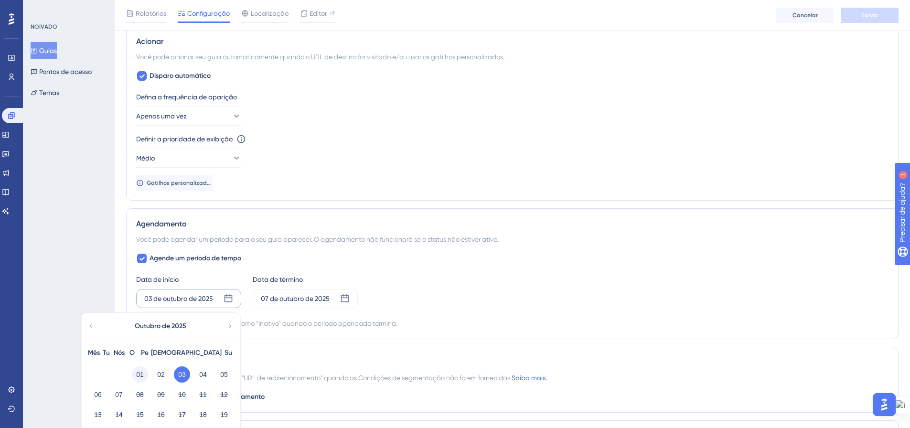
click at [137, 371] on font "01" at bounding box center [140, 375] width 8 height 8
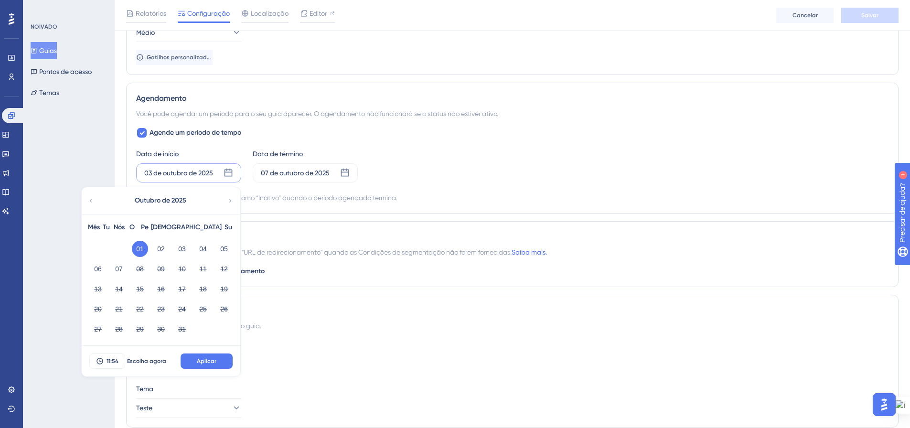
scroll to position [621, 0]
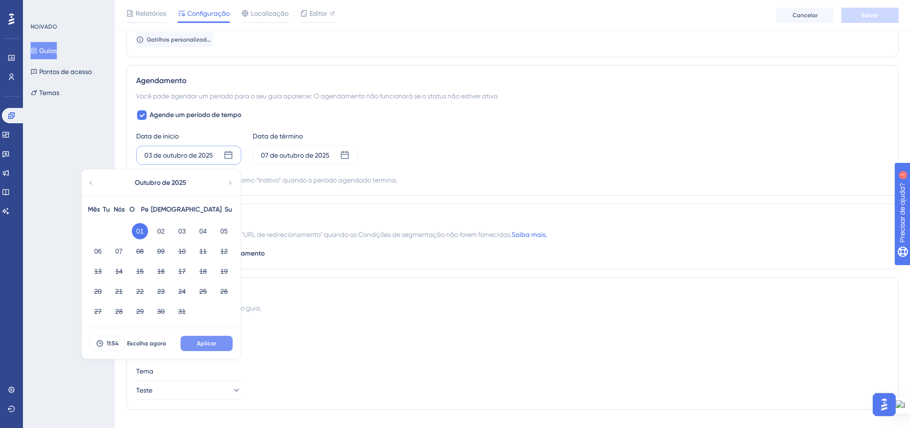
click at [196, 344] on button "Aplicar" at bounding box center [207, 343] width 52 height 15
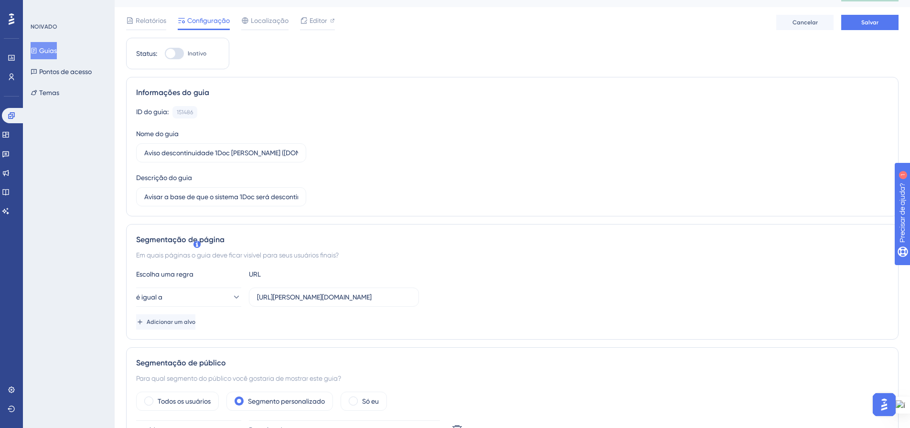
scroll to position [0, 0]
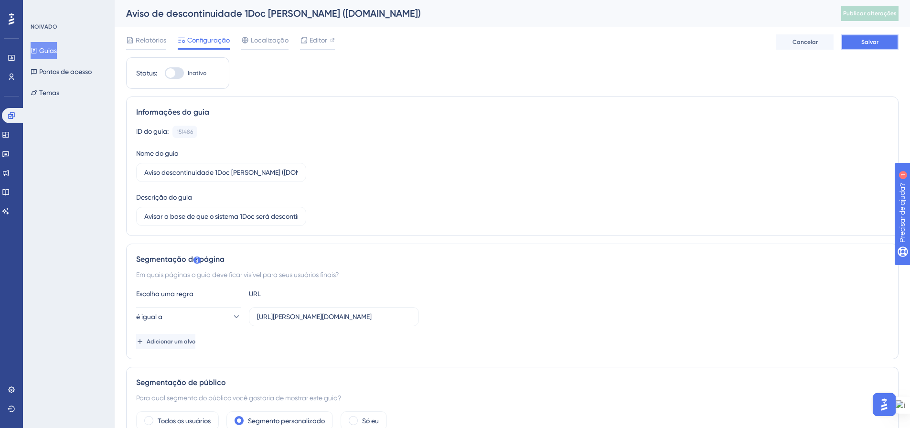
click at [861, 49] on button "Salvar" at bounding box center [869, 41] width 57 height 15
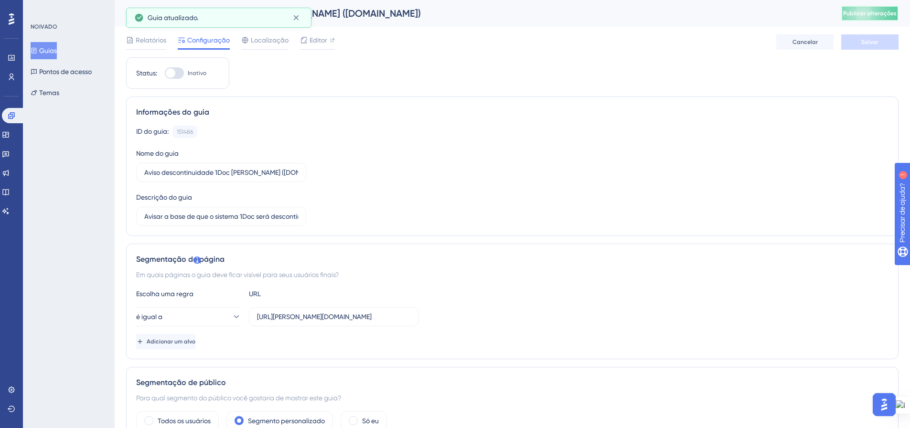
click at [862, 17] on button "Publicar alterações" at bounding box center [869, 13] width 57 height 15
click at [51, 49] on font "Guias" at bounding box center [48, 51] width 18 height 8
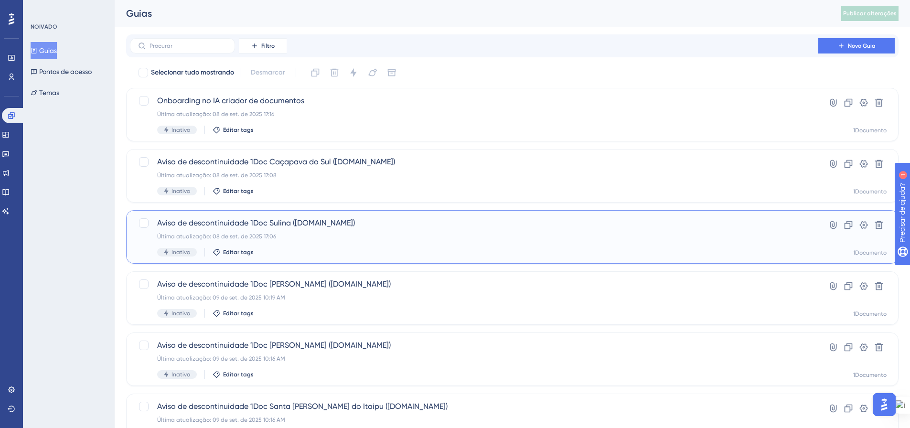
click at [393, 231] on div "Aviso de descontinuidade 1Doc Sulina ([DOMAIN_NAME]) Última atualização: 08 de …" at bounding box center [474, 236] width 634 height 39
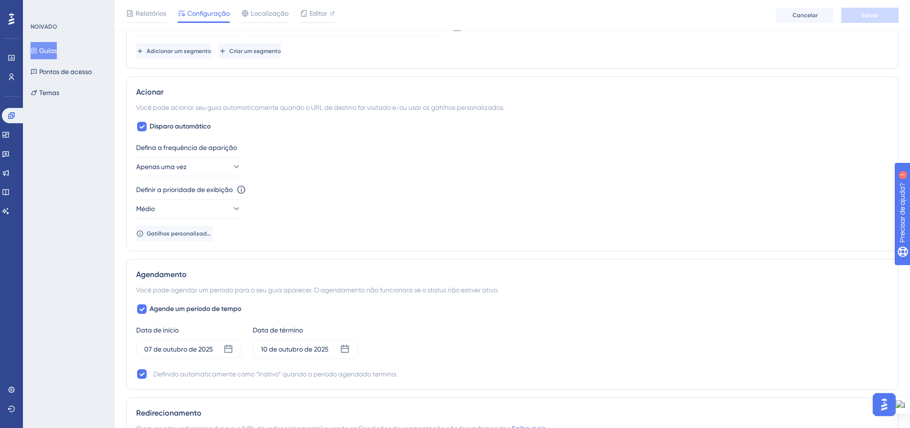
scroll to position [478, 0]
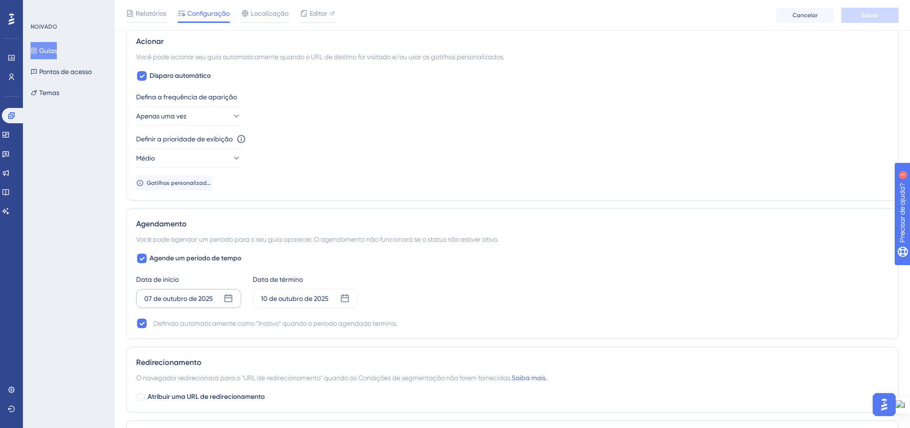
click at [225, 299] on icon at bounding box center [229, 298] width 8 height 8
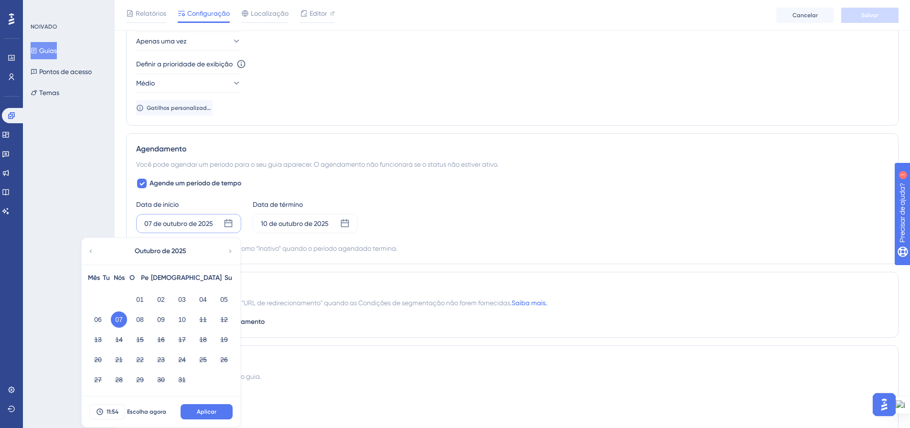
scroll to position [573, 0]
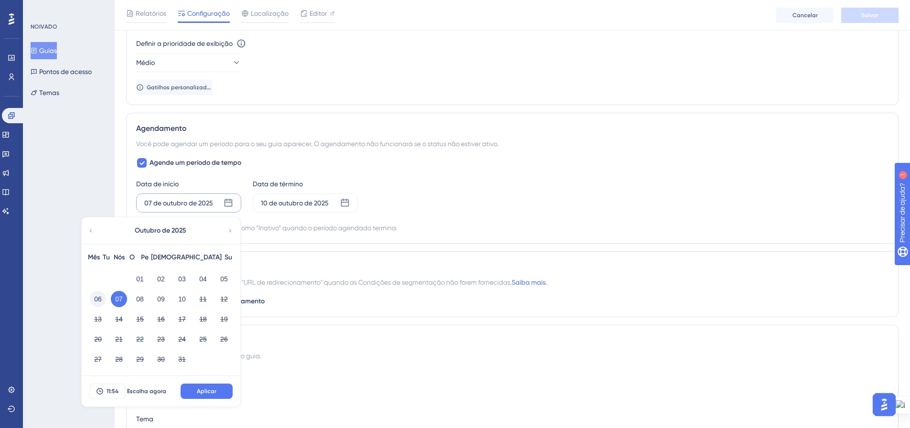
click at [99, 298] on font "06" at bounding box center [98, 299] width 8 height 8
click at [214, 385] on button "Aplicar" at bounding box center [207, 391] width 52 height 15
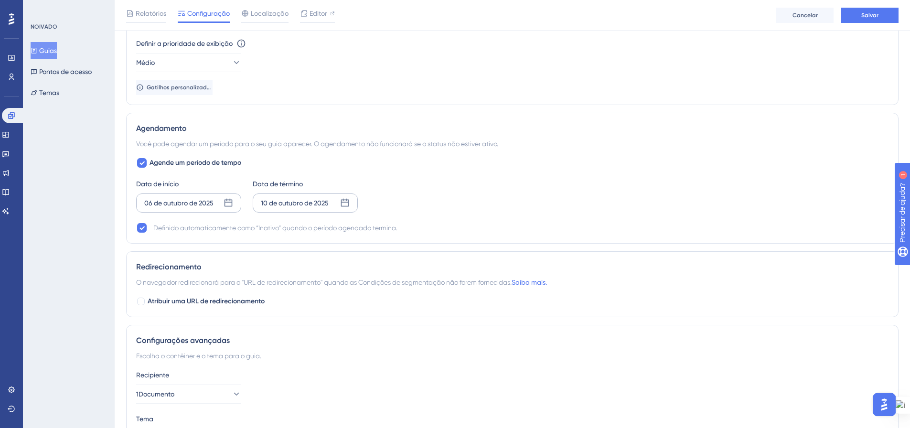
click at [347, 203] on icon at bounding box center [345, 203] width 10 height 10
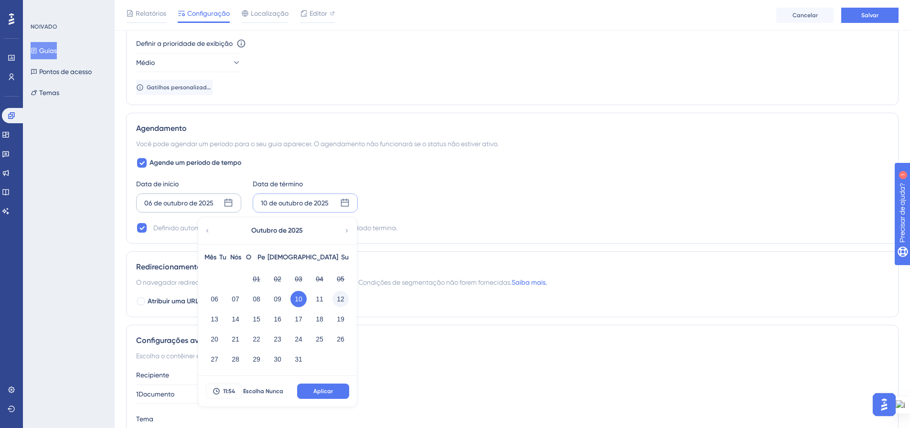
click at [343, 300] on font "12" at bounding box center [341, 299] width 8 height 8
click at [317, 389] on font "Aplicar" at bounding box center [323, 391] width 20 height 7
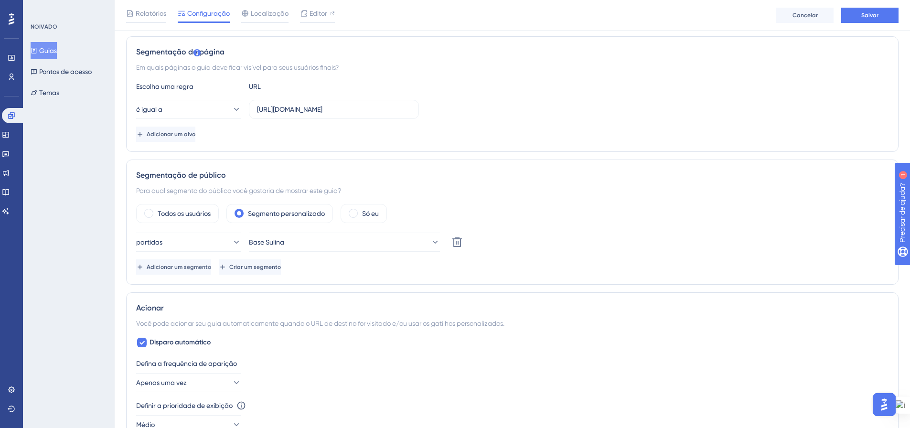
scroll to position [0, 0]
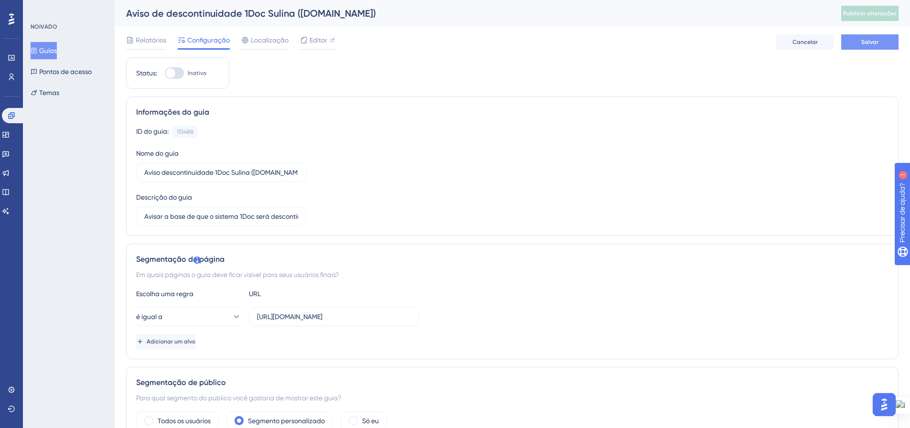
click at [873, 41] on font "Salvar" at bounding box center [870, 42] width 17 height 7
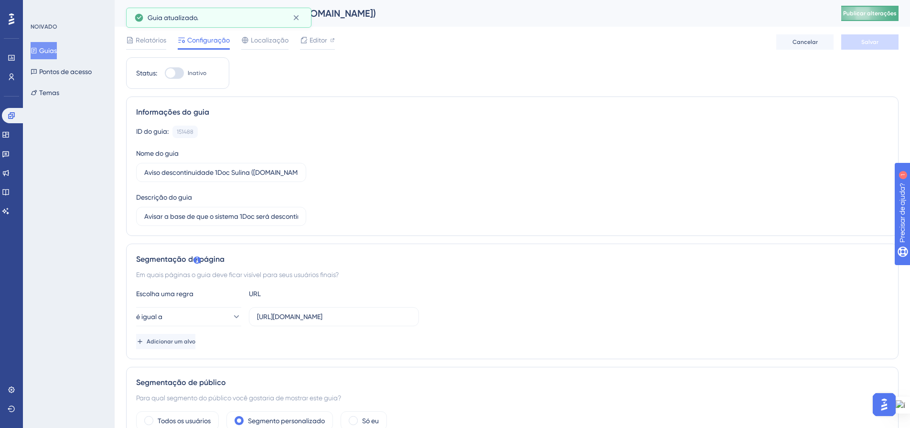
click at [886, 14] on font "Publicar alterações" at bounding box center [870, 13] width 54 height 7
drag, startPoint x: 50, startPoint y: 46, endPoint x: 94, endPoint y: 107, distance: 74.9
click at [50, 47] on font "Guias" at bounding box center [48, 50] width 18 height 11
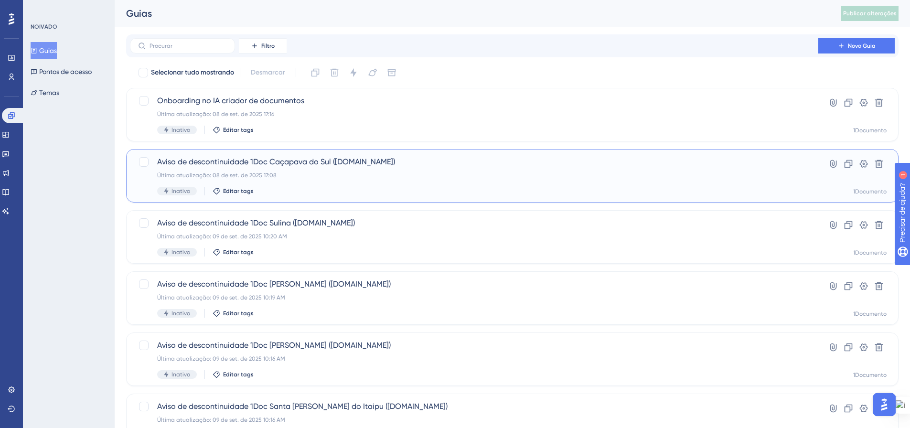
click at [388, 173] on div "Última atualização: 08 de set. de 2025 17:08" at bounding box center [474, 176] width 634 height 8
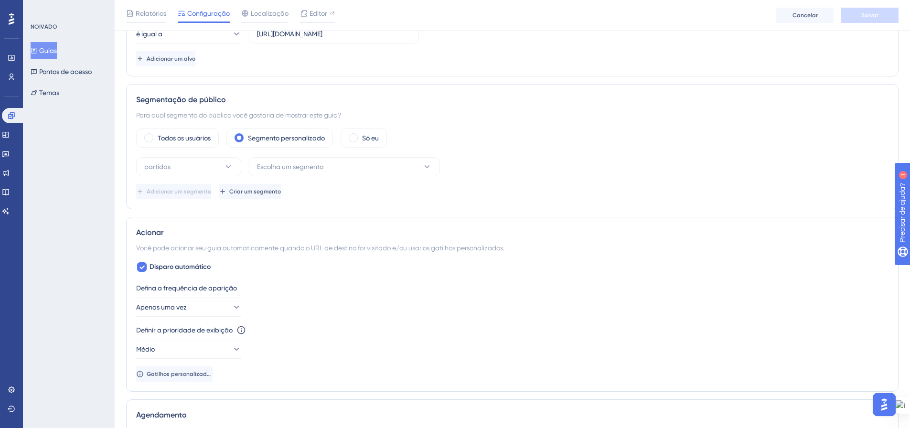
scroll to position [430, 0]
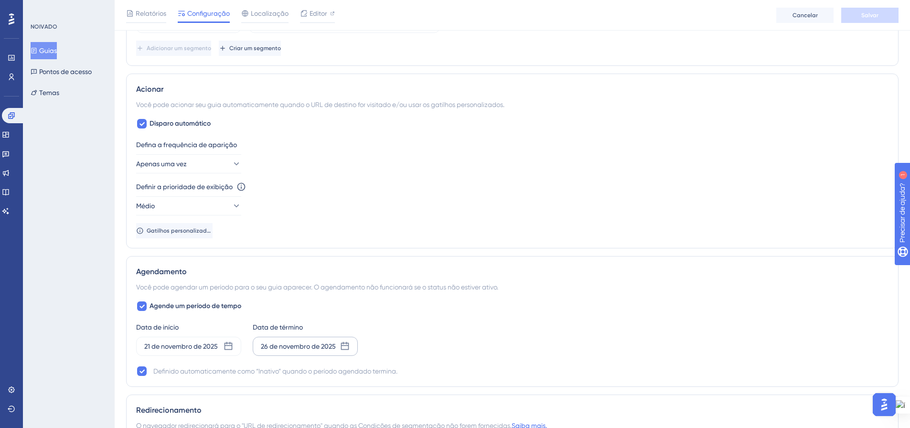
click at [340, 350] on div "26 de novembro de 2025" at bounding box center [305, 346] width 105 height 19
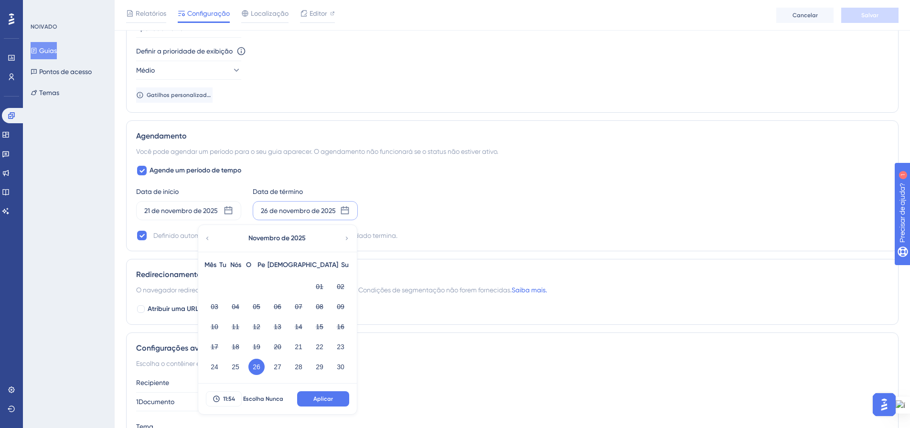
scroll to position [573, 0]
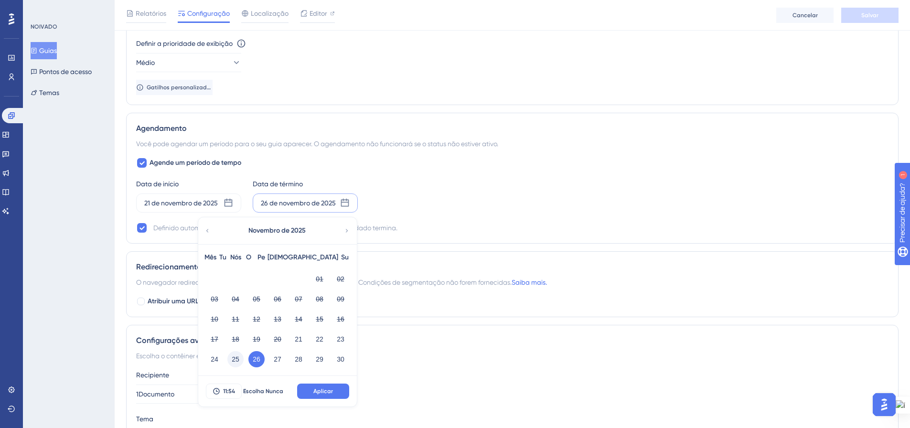
click at [236, 359] on font "25" at bounding box center [236, 359] width 8 height 8
click at [334, 391] on button "Aplicar" at bounding box center [323, 391] width 52 height 15
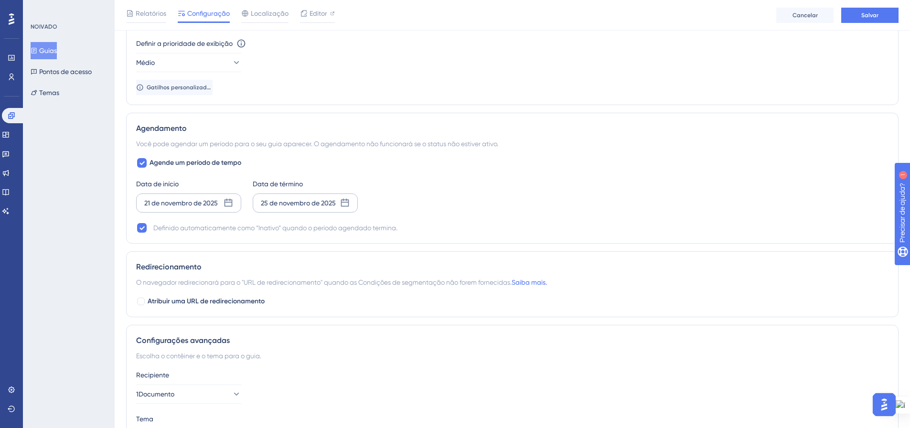
click at [228, 205] on icon at bounding box center [229, 203] width 10 height 10
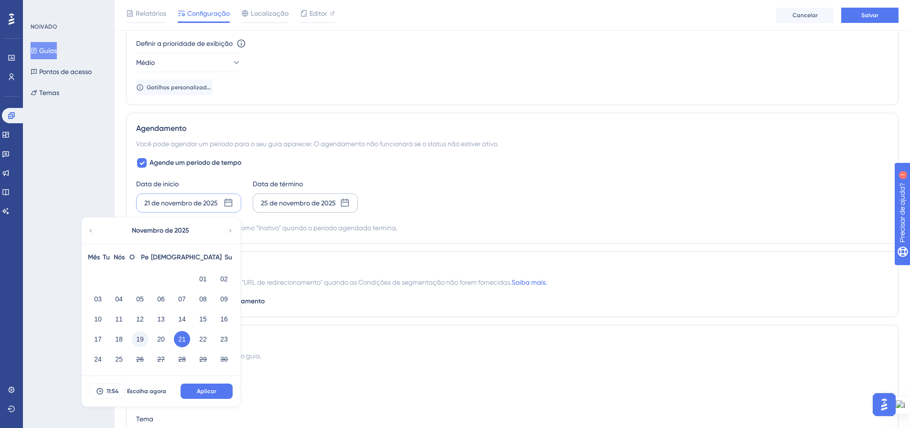
click at [139, 338] on font "19" at bounding box center [140, 339] width 8 height 8
click at [220, 389] on button "Aplicar" at bounding box center [207, 391] width 52 height 15
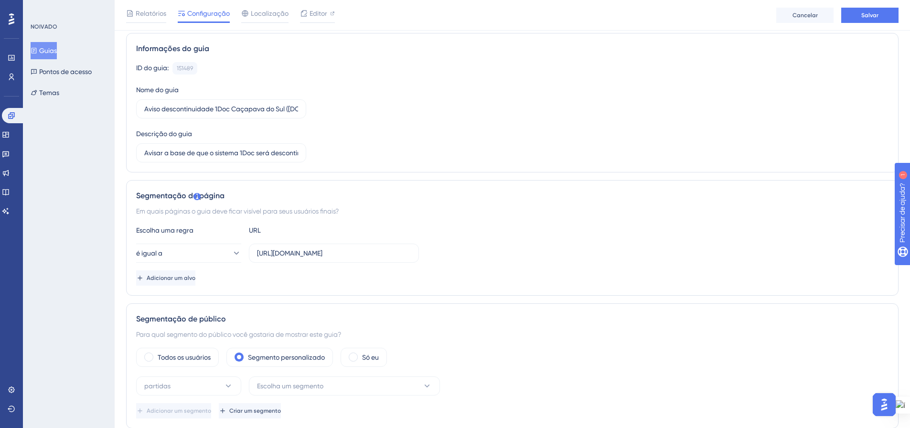
scroll to position [0, 0]
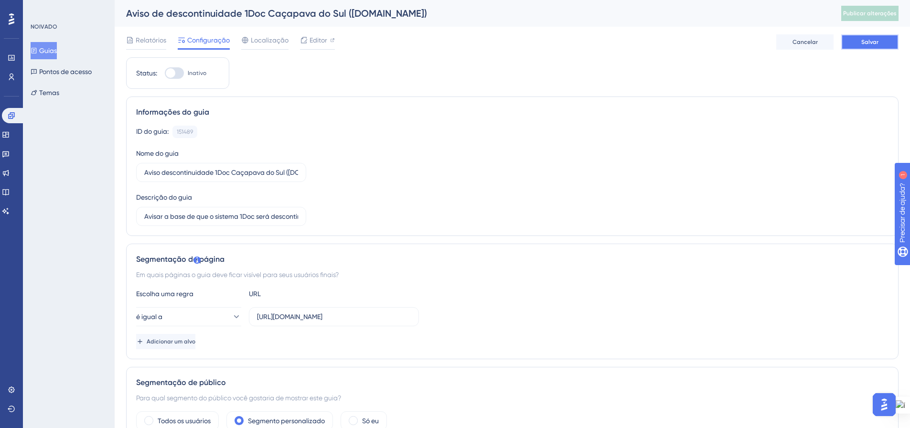
drag, startPoint x: 861, startPoint y: 40, endPoint x: 845, endPoint y: 61, distance: 26.0
click at [861, 40] on button "Salvar" at bounding box center [869, 41] width 57 height 15
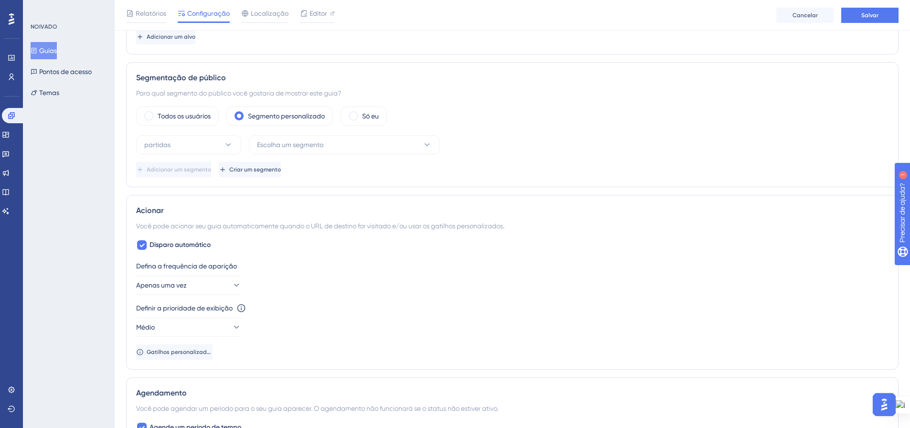
scroll to position [307, 0]
click at [284, 145] on font "Escolha um segmento" at bounding box center [290, 147] width 66 height 8
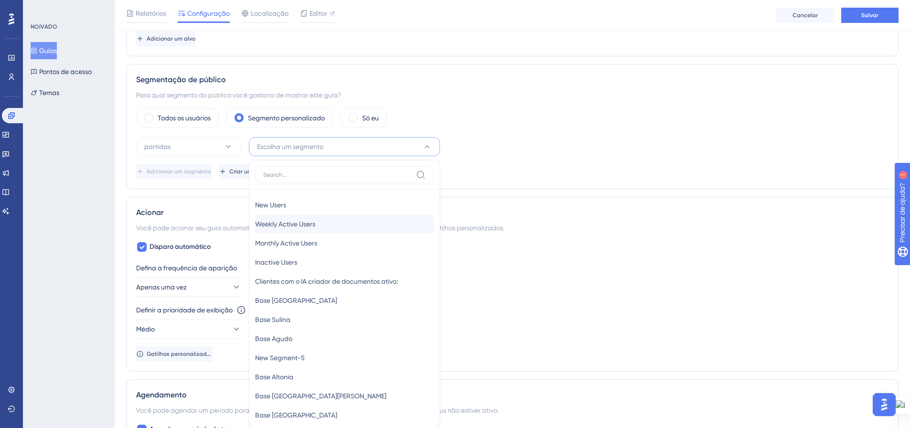
scroll to position [370, 0]
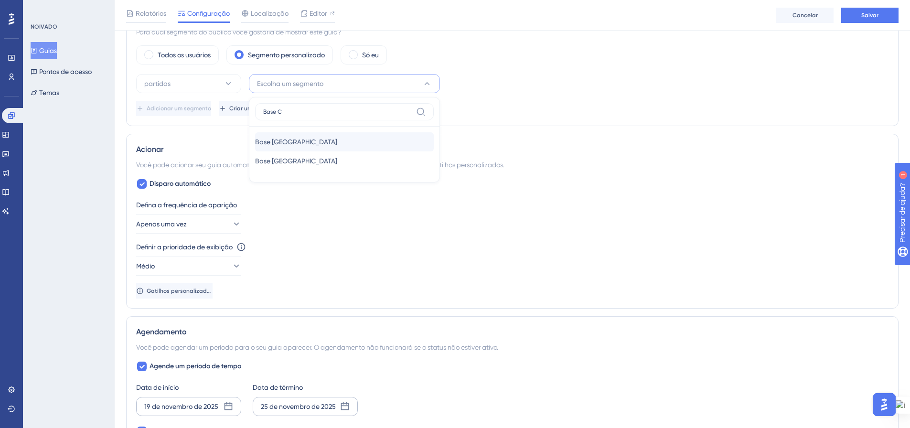
type input "Base C"
click at [330, 142] on font "Base [GEOGRAPHIC_DATA]" at bounding box center [296, 142] width 82 height 8
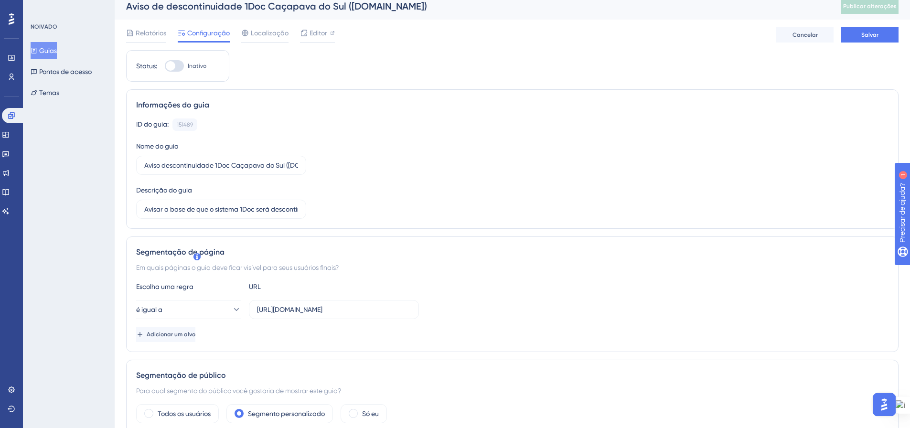
scroll to position [0, 0]
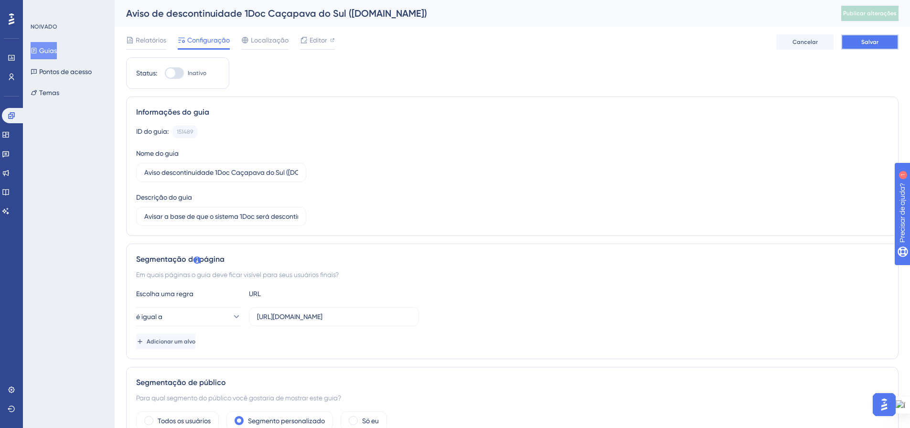
click at [864, 43] on font "Salvar" at bounding box center [870, 42] width 17 height 7
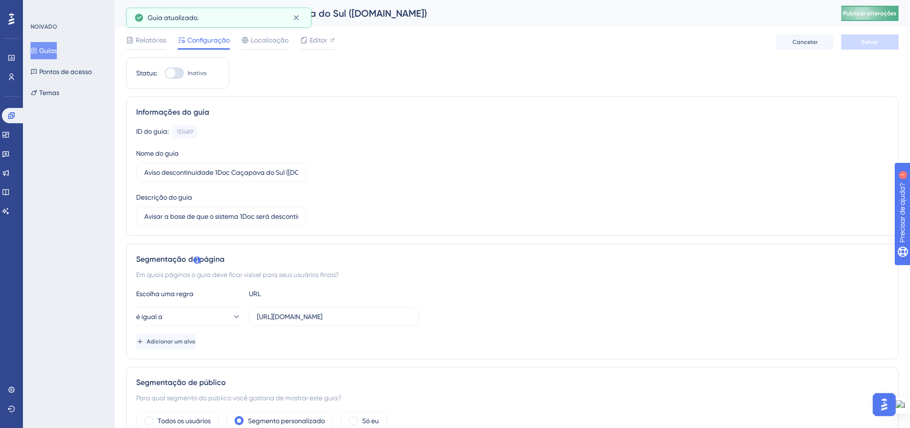
click at [870, 14] on font "Publicar alterações" at bounding box center [870, 13] width 54 height 7
click at [40, 45] on button "Guias" at bounding box center [44, 50] width 26 height 17
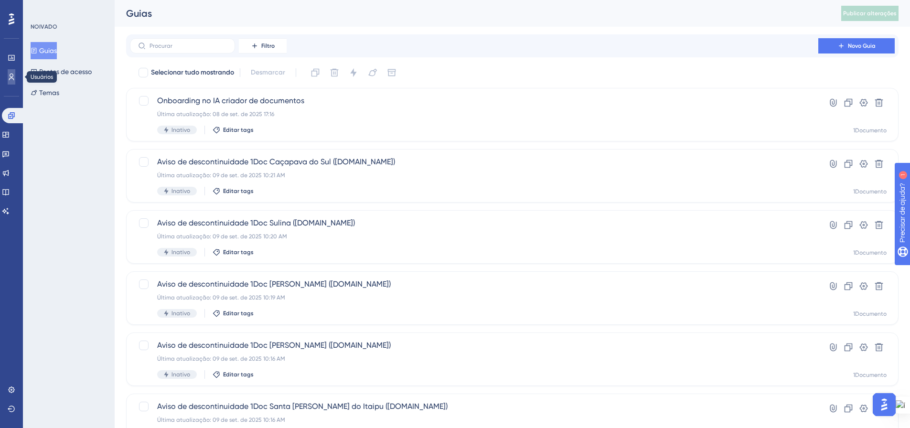
click at [12, 74] on icon at bounding box center [12, 77] width 8 height 8
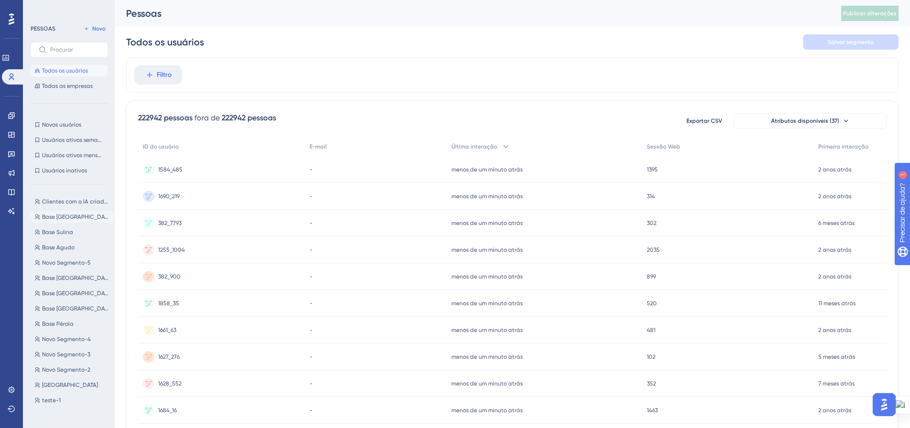
click at [73, 213] on button "Base Caçapava do Sul Base [GEOGRAPHIC_DATA]" at bounding box center [72, 216] width 83 height 11
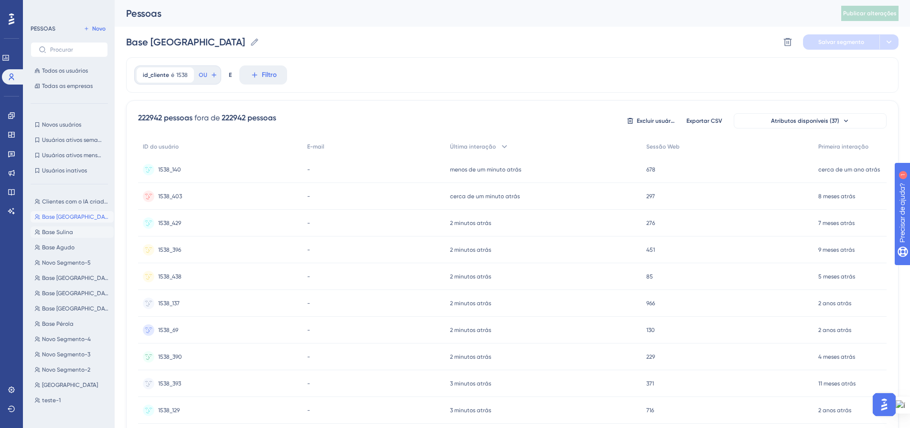
click at [51, 229] on font "Base Sulina" at bounding box center [57, 232] width 31 height 7
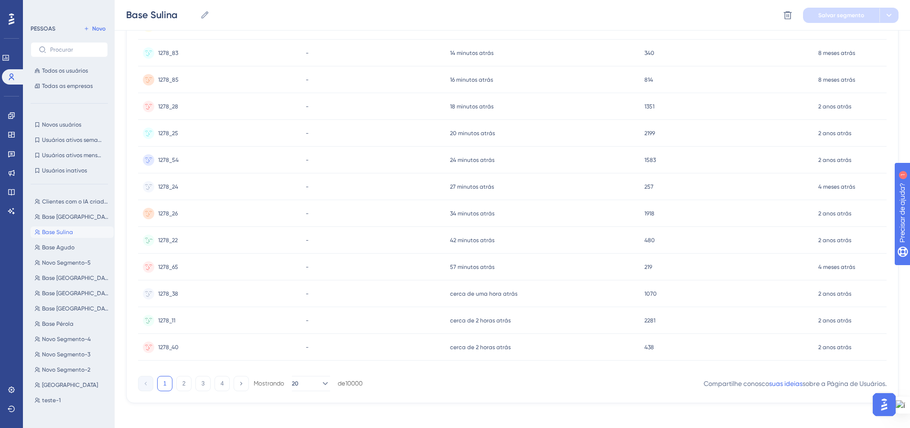
scroll to position [340, 0]
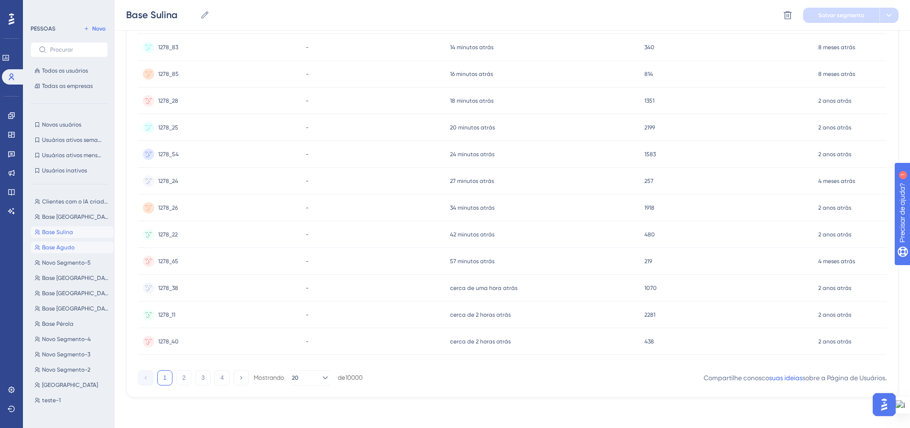
click at [60, 247] on font "Base Agudo" at bounding box center [58, 247] width 32 height 7
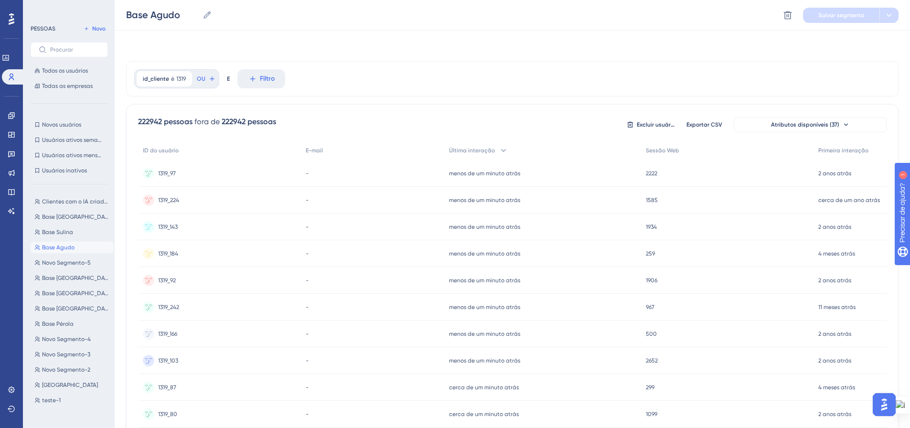
scroll to position [191, 0]
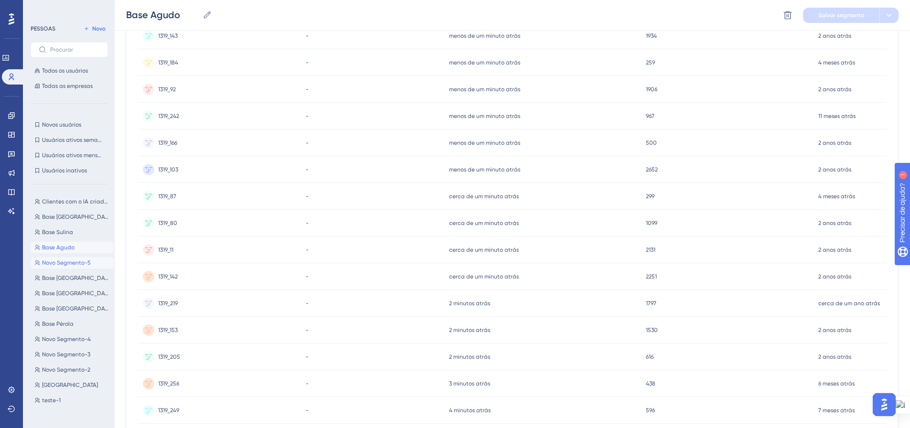
click at [62, 264] on font "Novo Segmento-5" at bounding box center [66, 262] width 49 height 7
type input "New Segment-5"
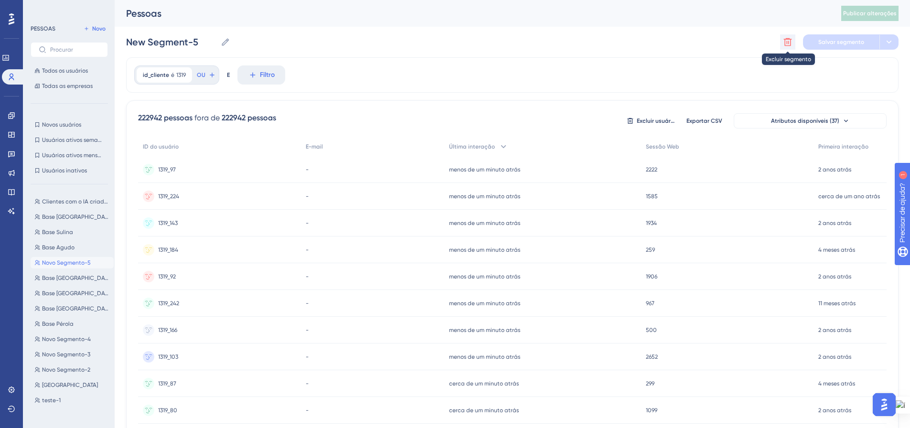
click at [789, 44] on icon at bounding box center [788, 42] width 8 height 8
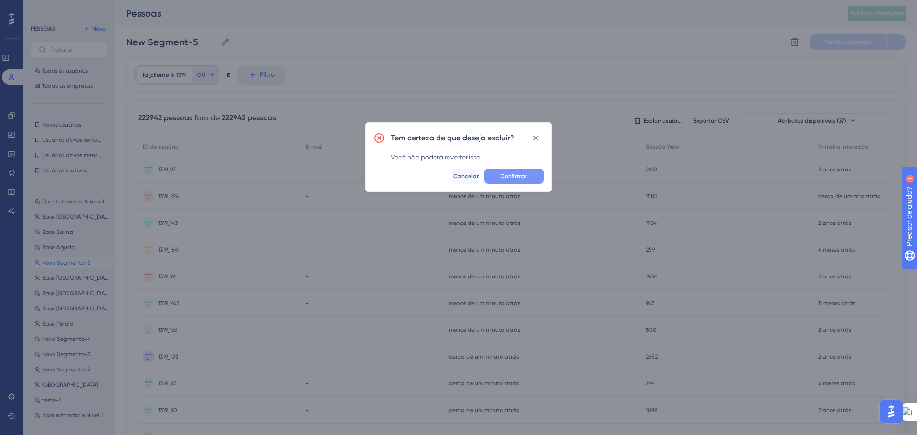
click at [522, 174] on font "Confirmar" at bounding box center [514, 176] width 27 height 7
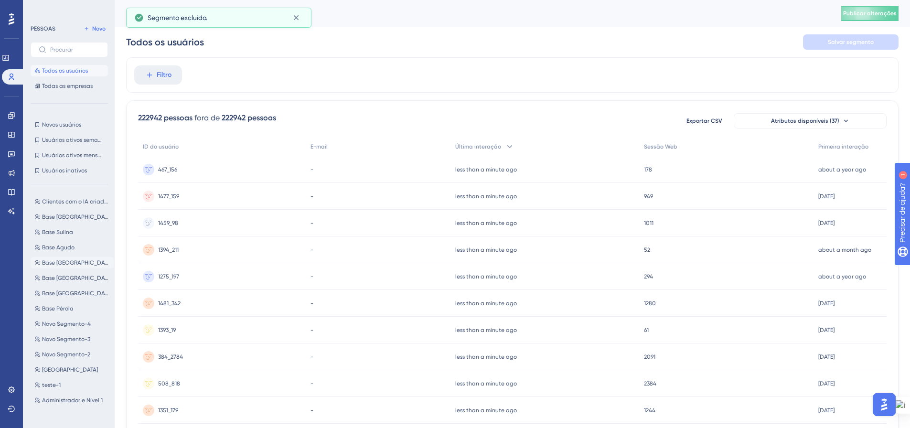
click at [54, 260] on font "Base [GEOGRAPHIC_DATA]" at bounding box center [77, 262] width 70 height 7
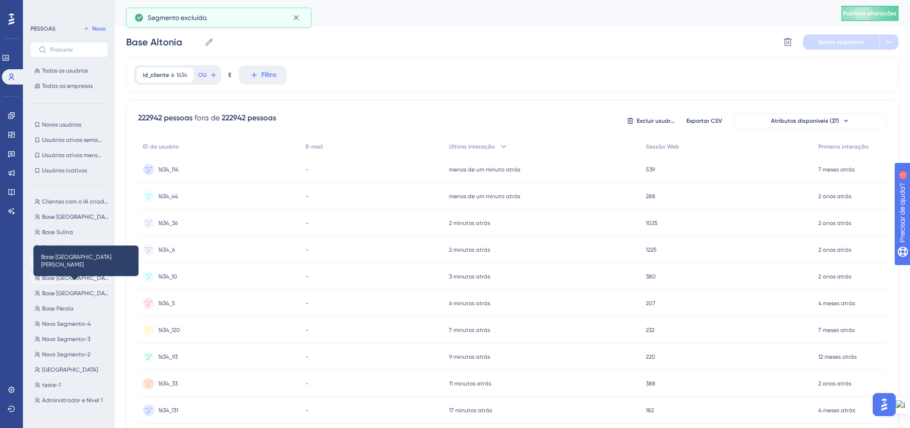
click at [66, 279] on font "Base [GEOGRAPHIC_DATA][PERSON_NAME]" at bounding box center [98, 278] width 113 height 7
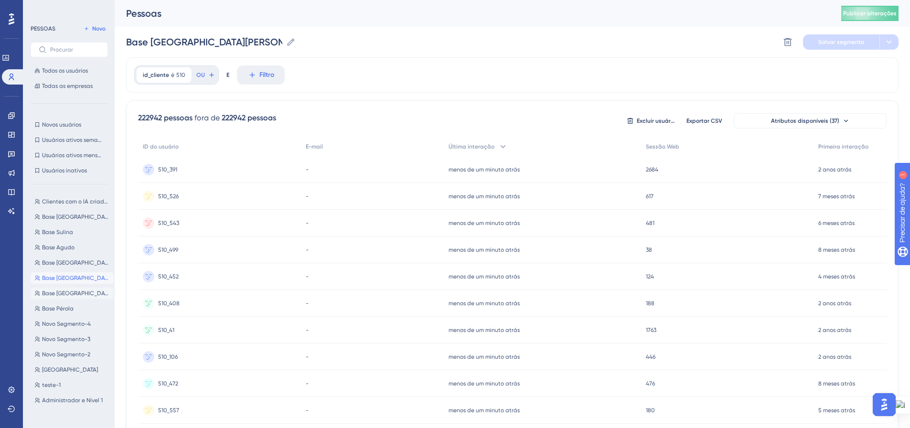
click at [63, 293] on font "Base [GEOGRAPHIC_DATA]" at bounding box center [77, 293] width 70 height 7
click at [53, 309] on font "Base Pérola" at bounding box center [58, 308] width 32 height 7
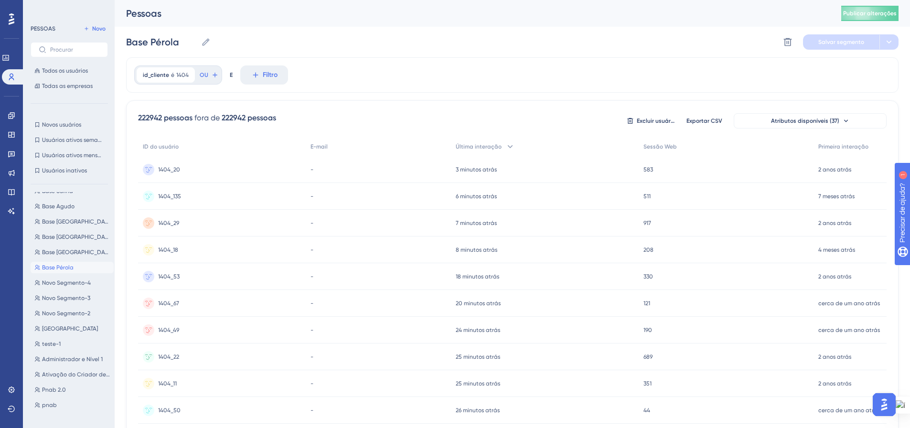
scroll to position [48, 0]
click at [65, 280] on span "Novo Segmento-4" at bounding box center [66, 276] width 49 height 8
type input "New Segment-4"
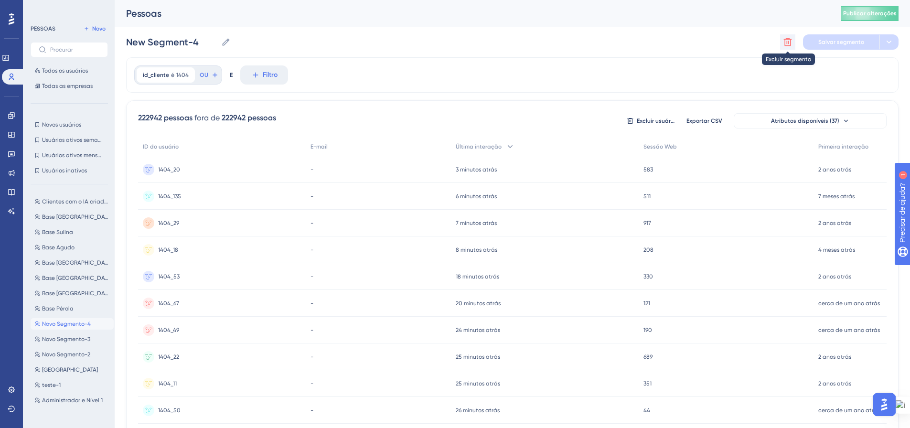
click at [787, 41] on icon at bounding box center [788, 42] width 8 height 8
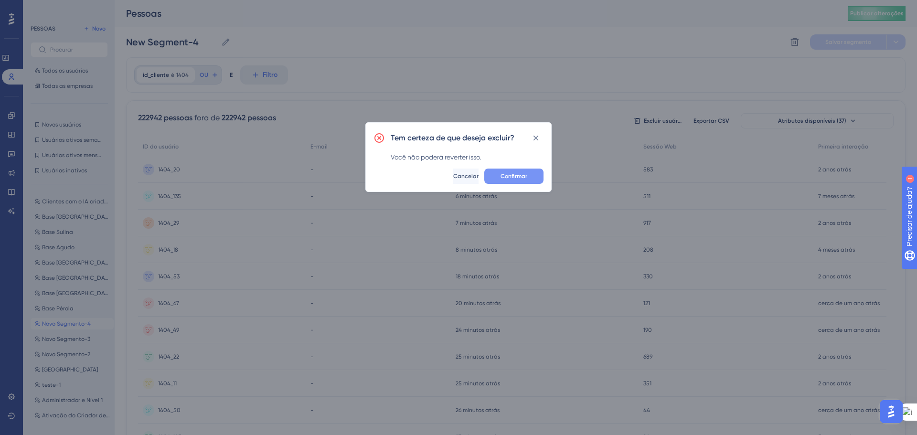
click at [501, 175] on font "Confirmar" at bounding box center [514, 176] width 27 height 7
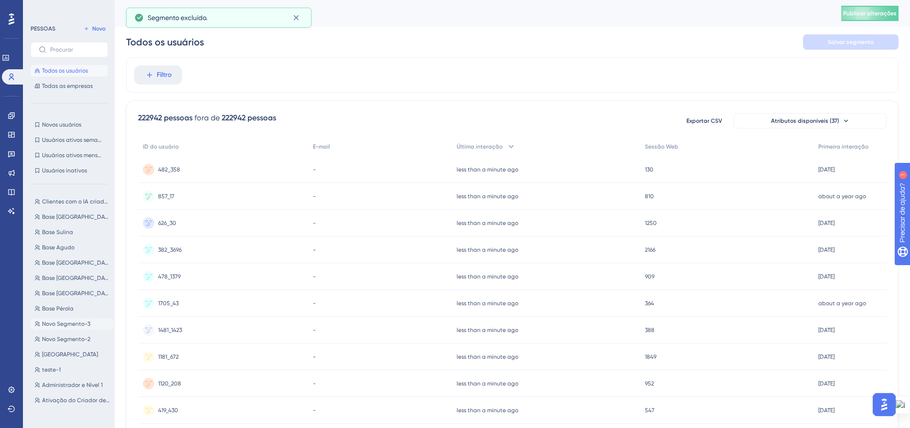
click at [72, 325] on font "Novo Segmento-3" at bounding box center [66, 324] width 48 height 7
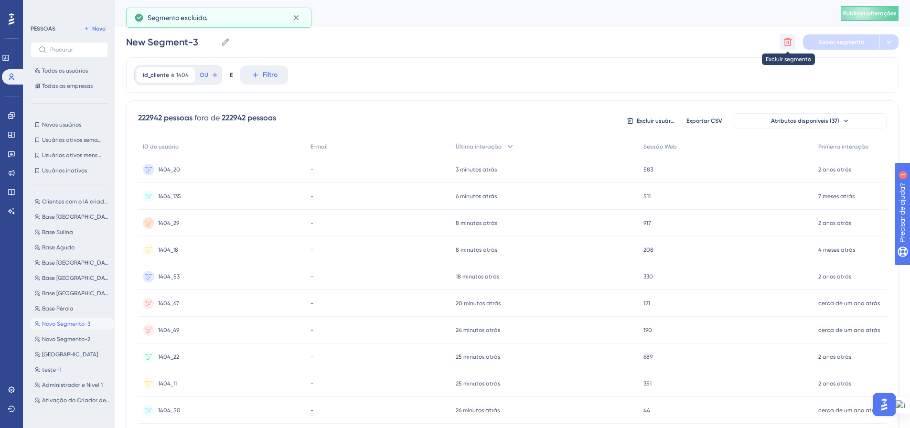
click at [786, 43] on icon at bounding box center [788, 42] width 10 height 10
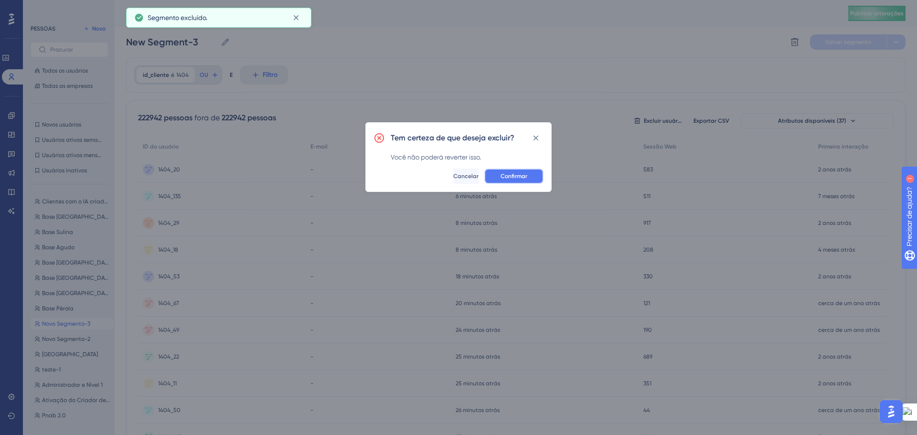
click at [513, 175] on font "Confirmar" at bounding box center [514, 176] width 27 height 7
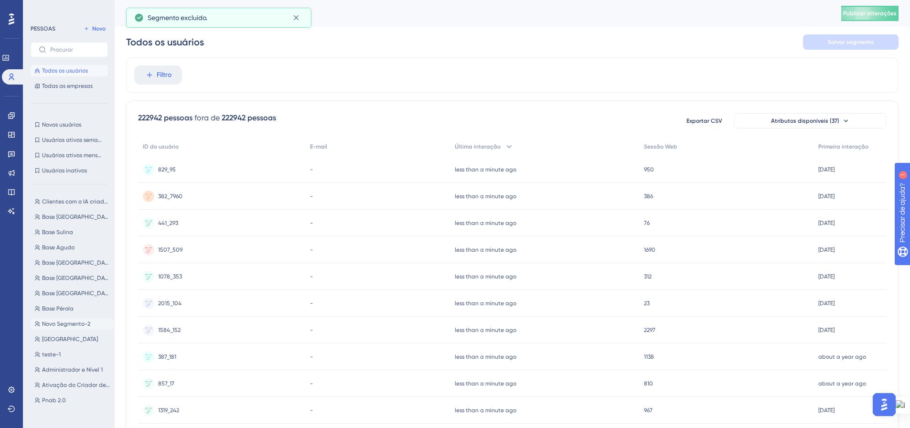
click at [64, 324] on font "Novo Segmento-2" at bounding box center [66, 324] width 48 height 7
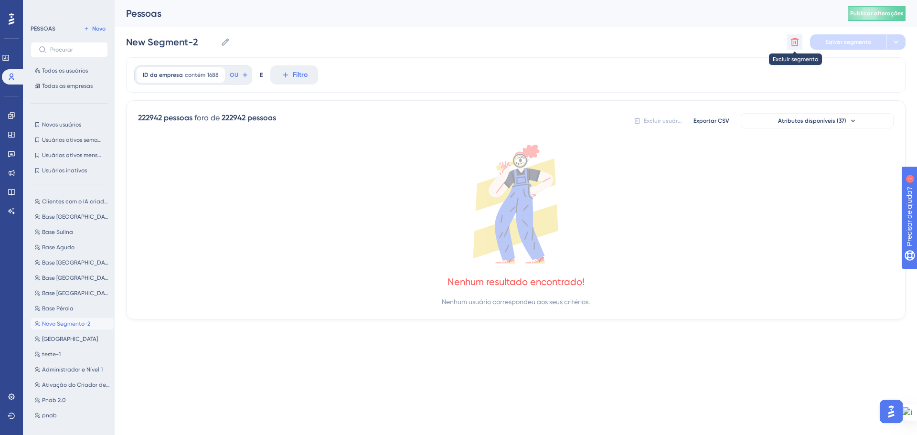
click at [795, 40] on icon at bounding box center [795, 42] width 10 height 10
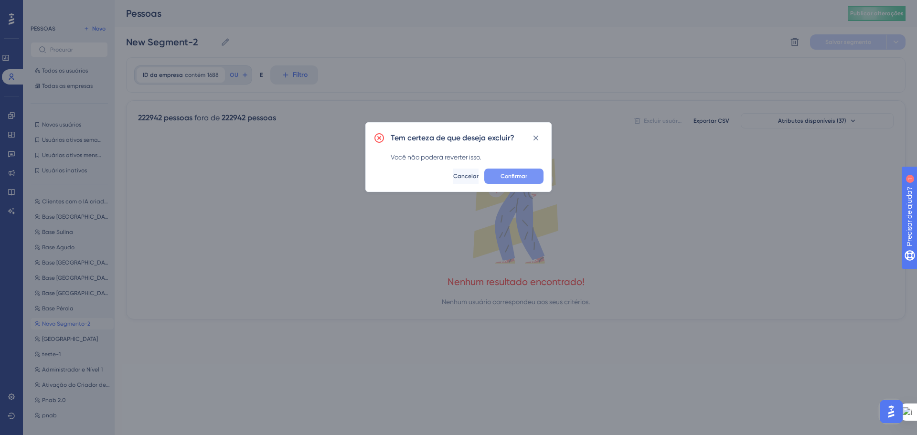
click at [506, 178] on font "Confirmar" at bounding box center [514, 176] width 27 height 7
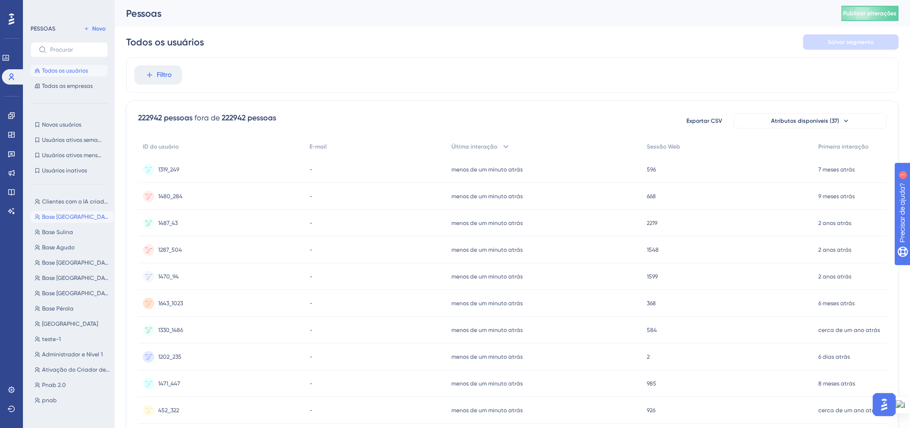
click at [76, 220] on span "Base [GEOGRAPHIC_DATA]" at bounding box center [76, 217] width 68 height 8
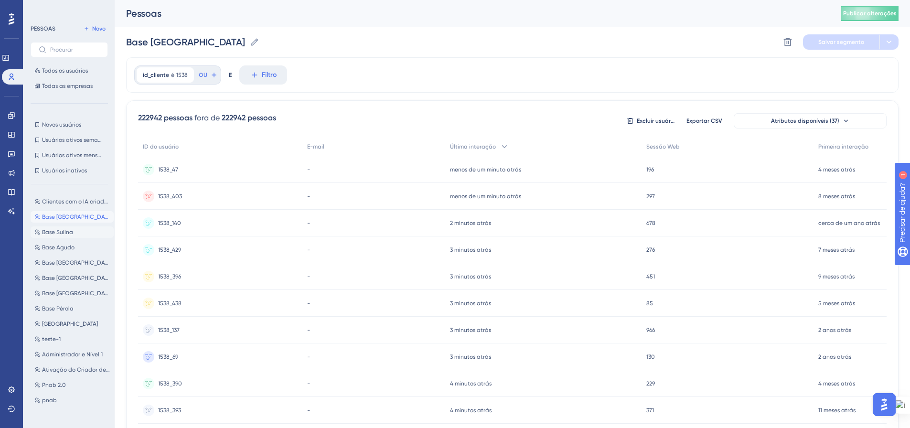
click at [65, 232] on font "Base Sulina" at bounding box center [57, 232] width 31 height 7
click at [66, 245] on font "Base Agudo" at bounding box center [58, 247] width 32 height 7
click at [68, 261] on font "Base [GEOGRAPHIC_DATA]" at bounding box center [77, 262] width 70 height 7
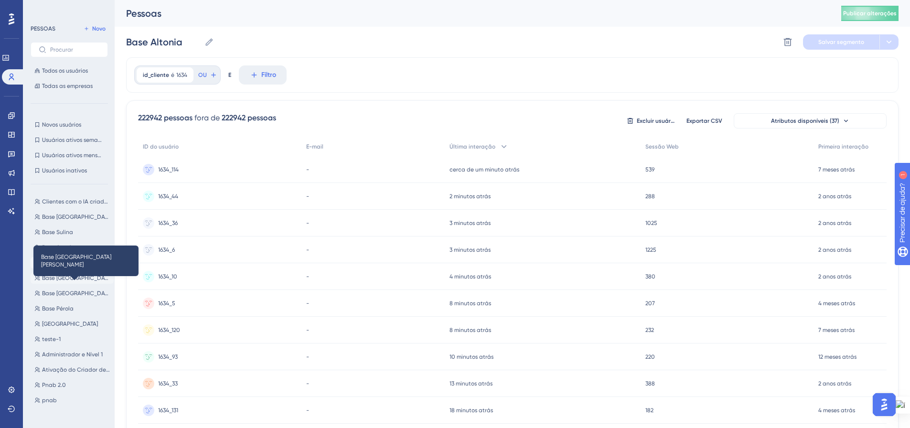
click at [63, 279] on font "Base [GEOGRAPHIC_DATA][PERSON_NAME]" at bounding box center [98, 278] width 113 height 7
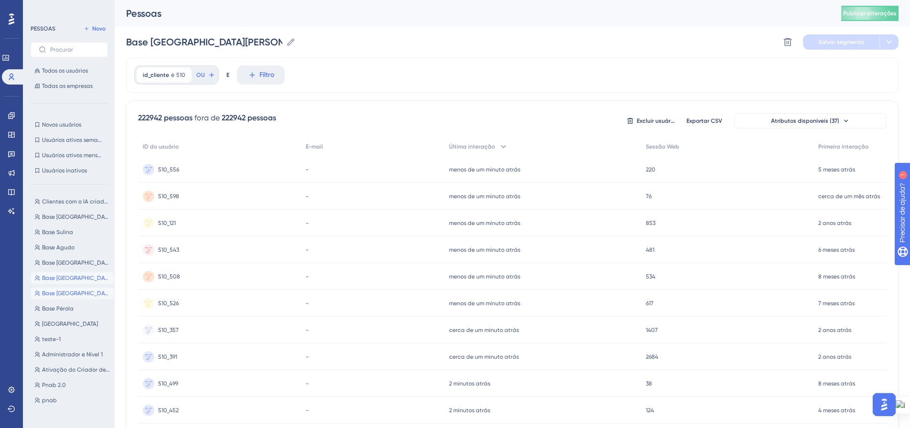
click at [65, 295] on font "Base [GEOGRAPHIC_DATA]" at bounding box center [77, 293] width 70 height 7
click at [61, 307] on font "Base Pérola" at bounding box center [58, 308] width 32 height 7
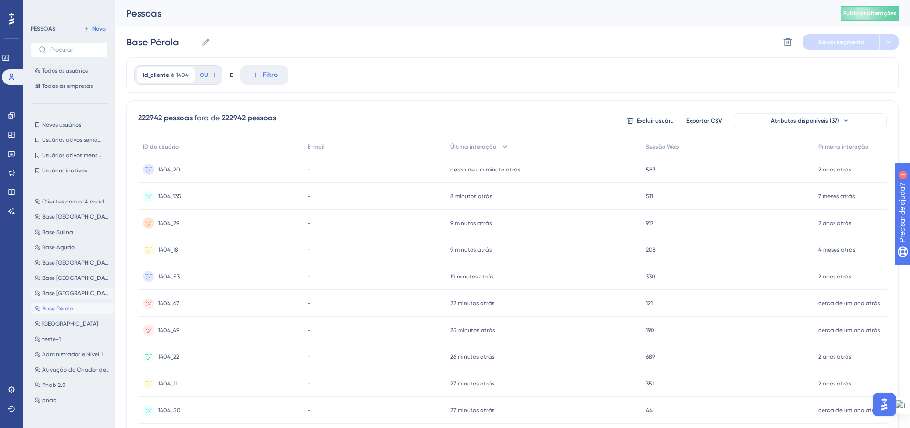
click at [58, 292] on font "Base [GEOGRAPHIC_DATA]" at bounding box center [77, 293] width 70 height 7
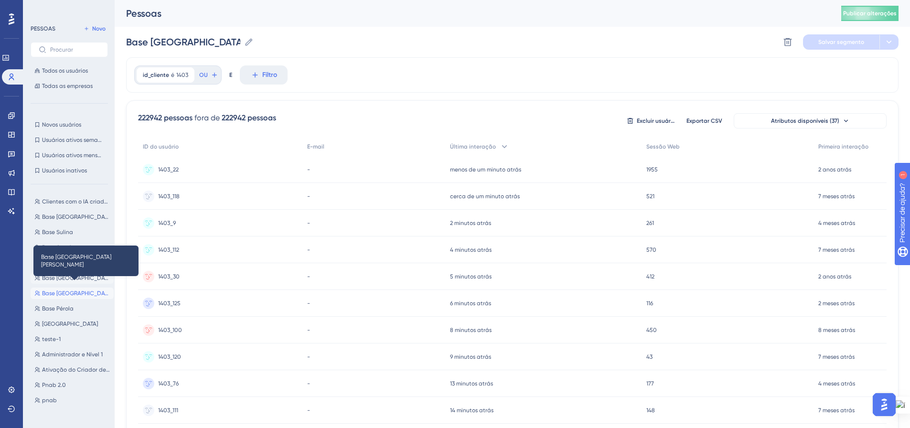
click at [58, 277] on font "Base [GEOGRAPHIC_DATA][PERSON_NAME]" at bounding box center [98, 278] width 113 height 7
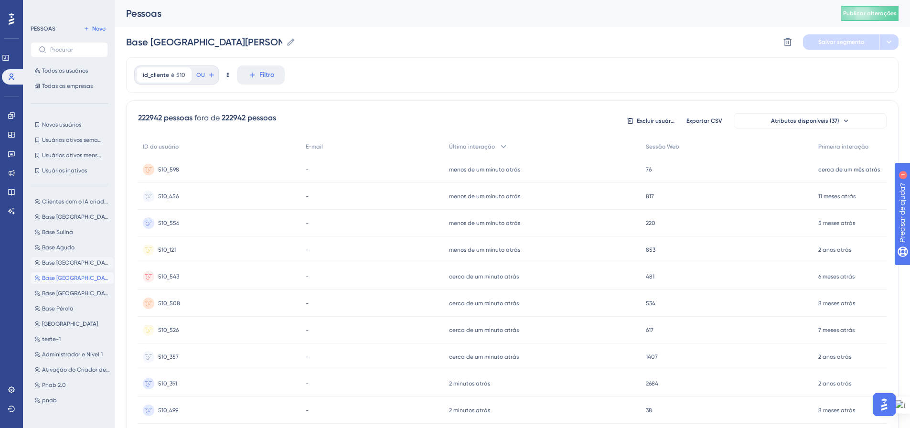
click at [64, 262] on font "Base [GEOGRAPHIC_DATA]" at bounding box center [77, 262] width 70 height 7
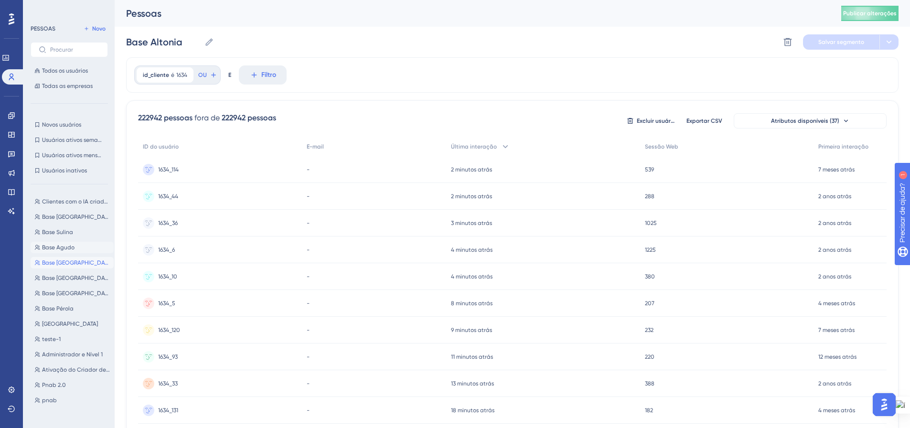
click at [64, 248] on font "Base Agudo" at bounding box center [58, 247] width 32 height 7
click at [49, 227] on button "Base [GEOGRAPHIC_DATA]" at bounding box center [72, 231] width 83 height 11
click at [53, 215] on font "Base [GEOGRAPHIC_DATA]" at bounding box center [77, 217] width 70 height 7
type input "Base [GEOGRAPHIC_DATA]"
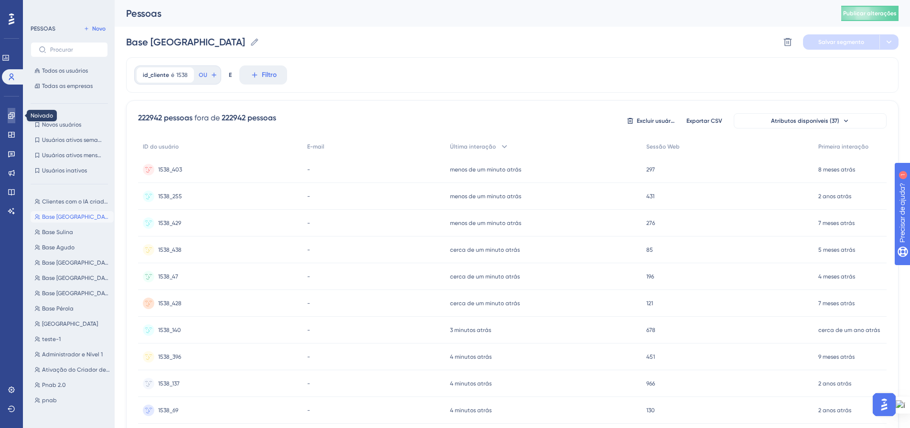
drag, startPoint x: 12, startPoint y: 113, endPoint x: 14, endPoint y: 118, distance: 6.0
click at [12, 113] on icon at bounding box center [11, 115] width 6 height 6
